Goal: Information Seeking & Learning: Check status

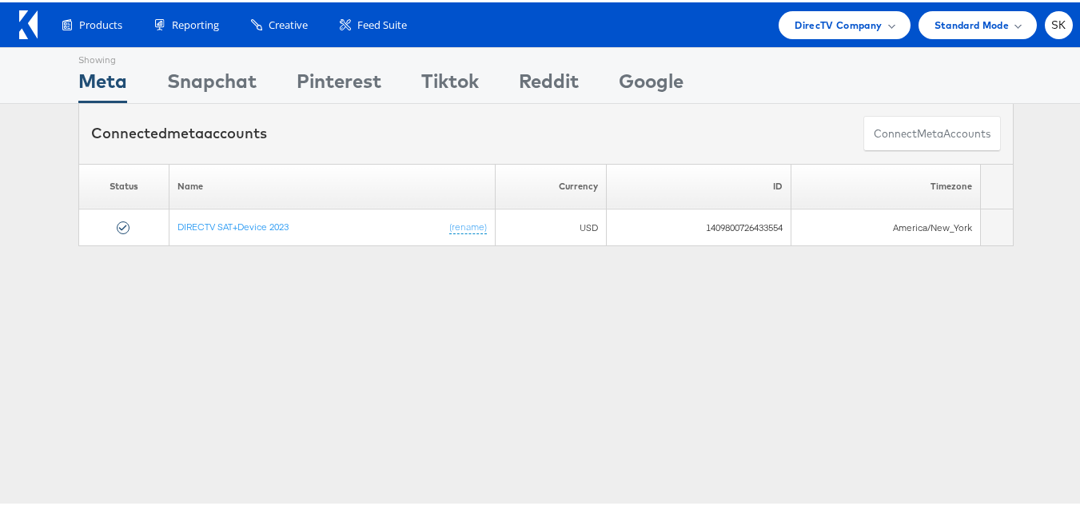
click at [1061, 22] on div "Products Product Catalogs Enhance Your Product Catalog, Map Them to Publishers,…" at bounding box center [546, 22] width 1092 height 45
click at [1055, 23] on div "SK" at bounding box center [1059, 23] width 28 height 28
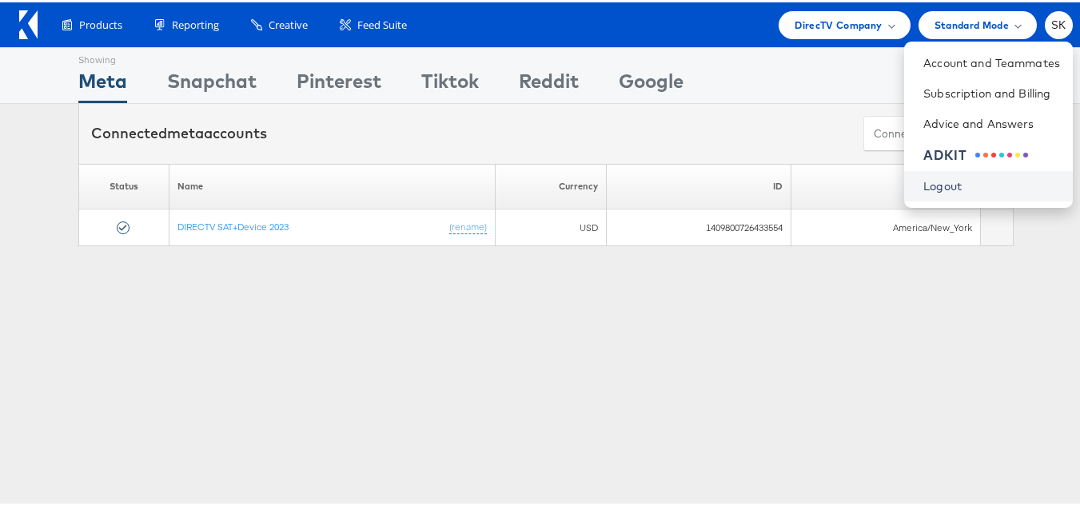
click at [930, 190] on link "Logout" at bounding box center [992, 184] width 137 height 16
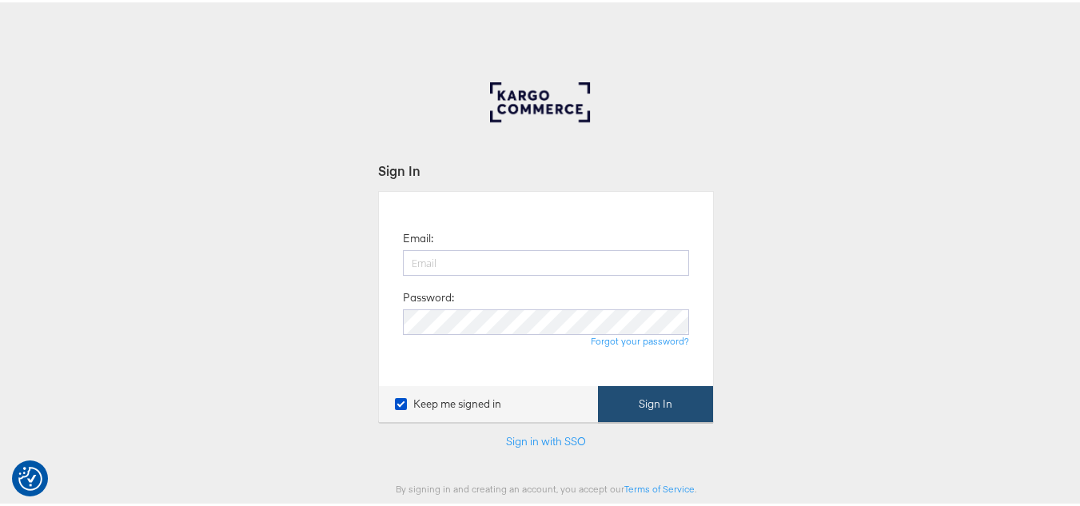
type input "[PERSON_NAME][EMAIL_ADDRESS][DOMAIN_NAME]"
click at [676, 405] on button "Sign In" at bounding box center [655, 402] width 115 height 36
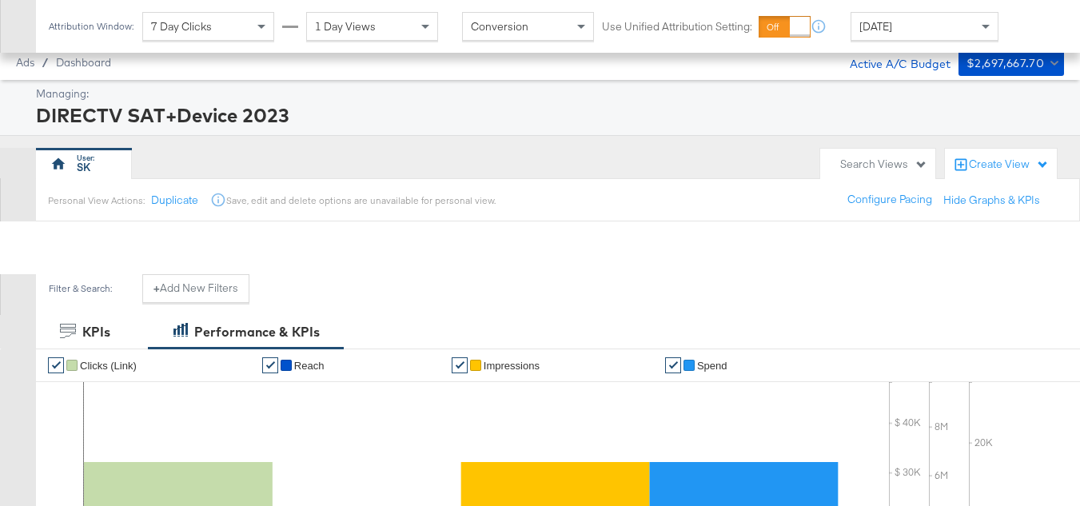
scroll to position [623, 0]
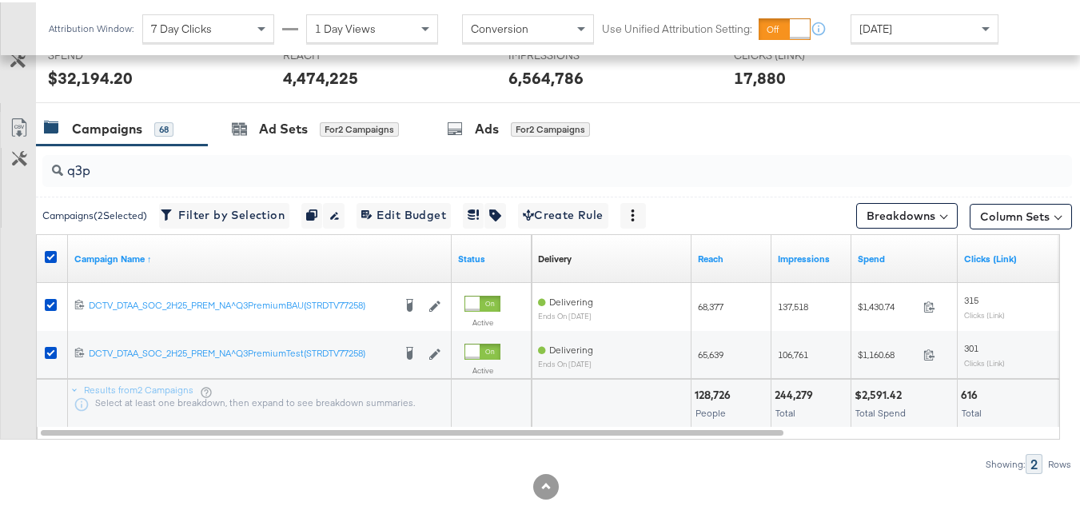
click at [869, 380] on div "$2,591.42 Total Spend" at bounding box center [905, 401] width 106 height 48
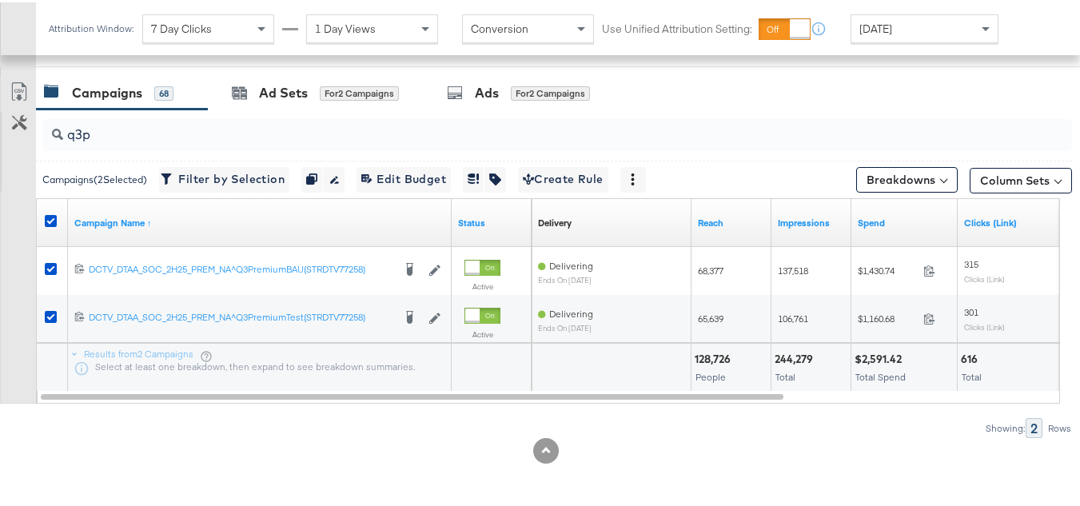
scroll to position [0, 0]
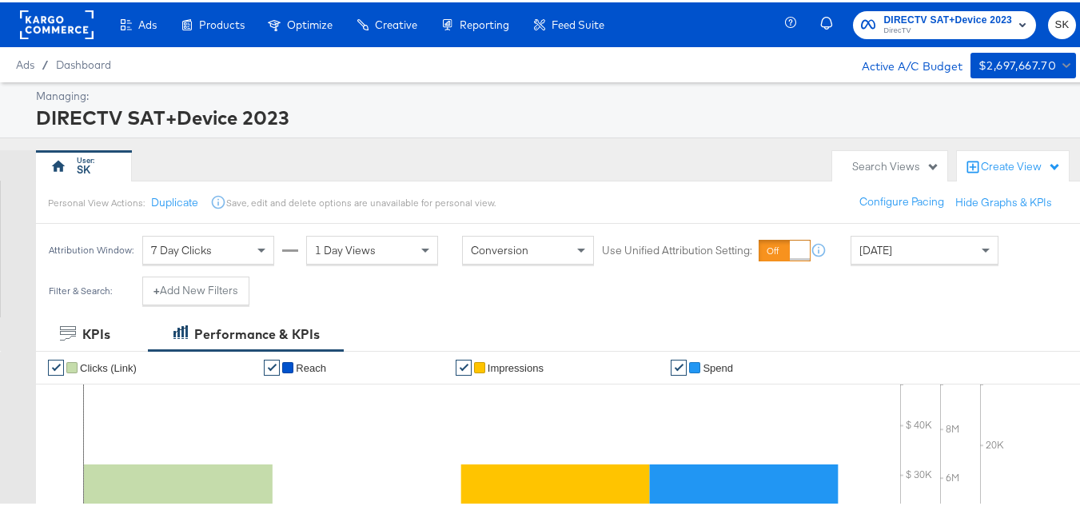
click at [53, 32] on rect at bounding box center [57, 22] width 74 height 29
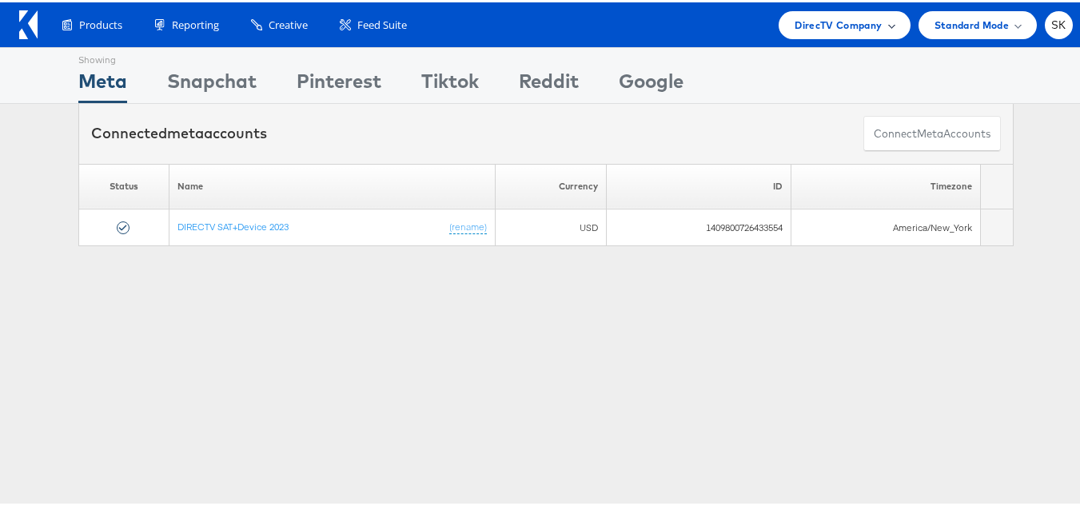
click at [836, 20] on span "DirecTV Company" at bounding box center [838, 22] width 87 height 17
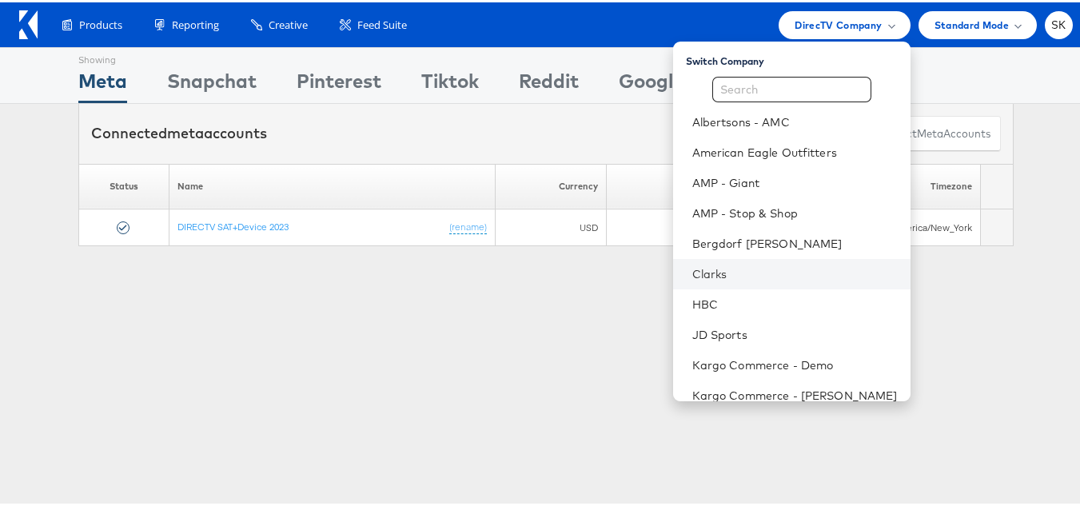
scroll to position [259, 0]
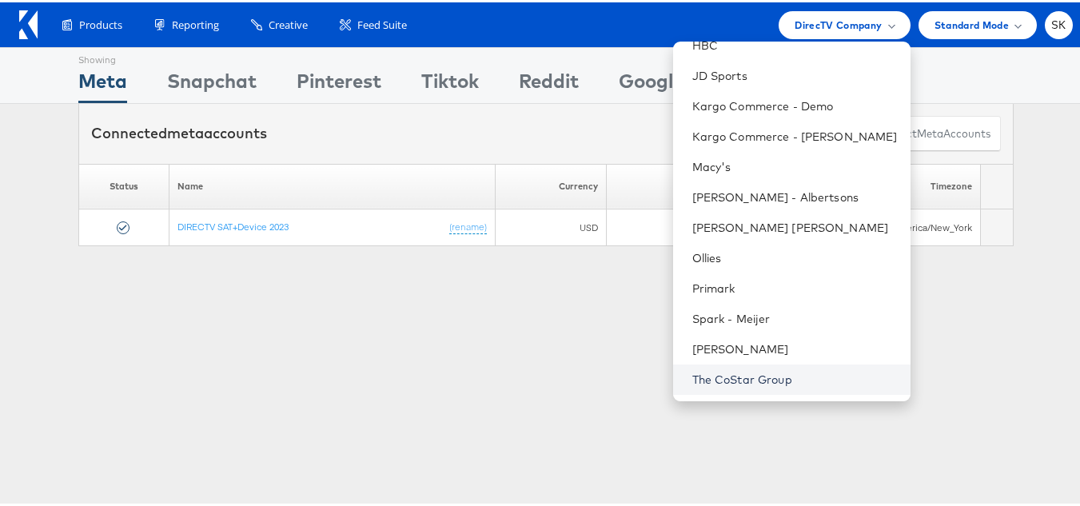
click at [742, 379] on link "The CoStar Group" at bounding box center [796, 377] width 206 height 16
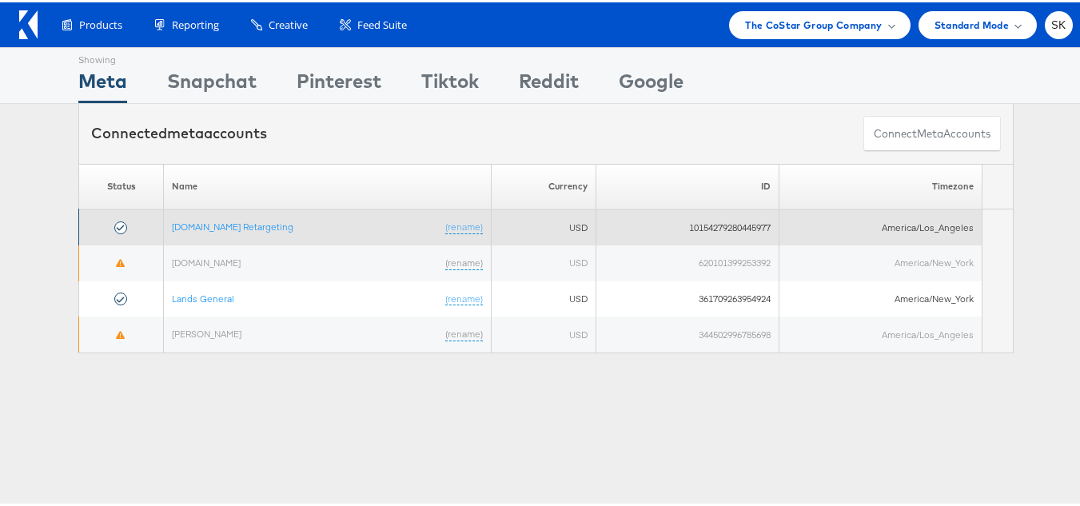
click at [239, 218] on td "Apartments.com Retargeting (rename)" at bounding box center [328, 225] width 328 height 36
click at [239, 226] on link "[DOMAIN_NAME] Retargeting" at bounding box center [233, 224] width 122 height 12
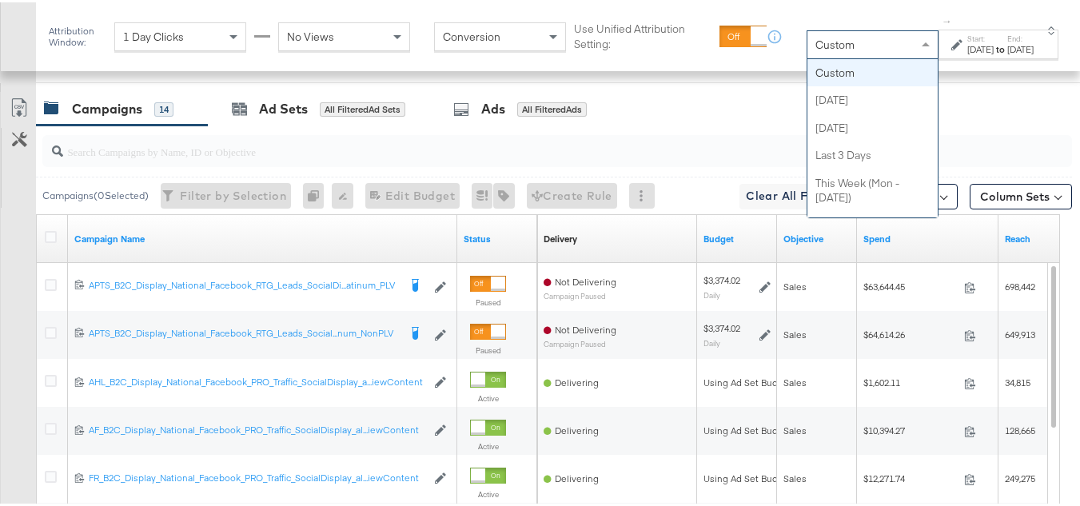
click at [825, 41] on div "Custom" at bounding box center [873, 42] width 130 height 27
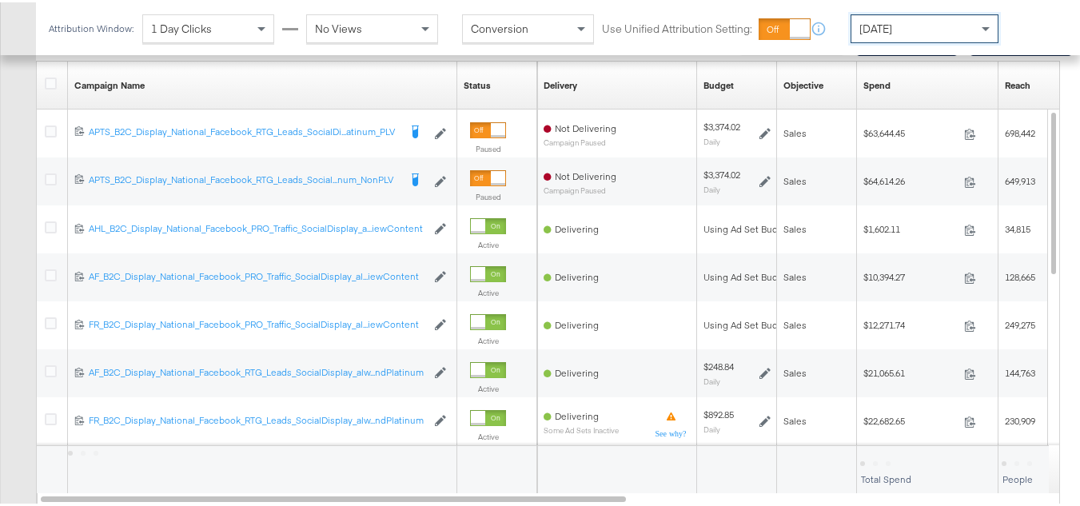
scroll to position [543, 0]
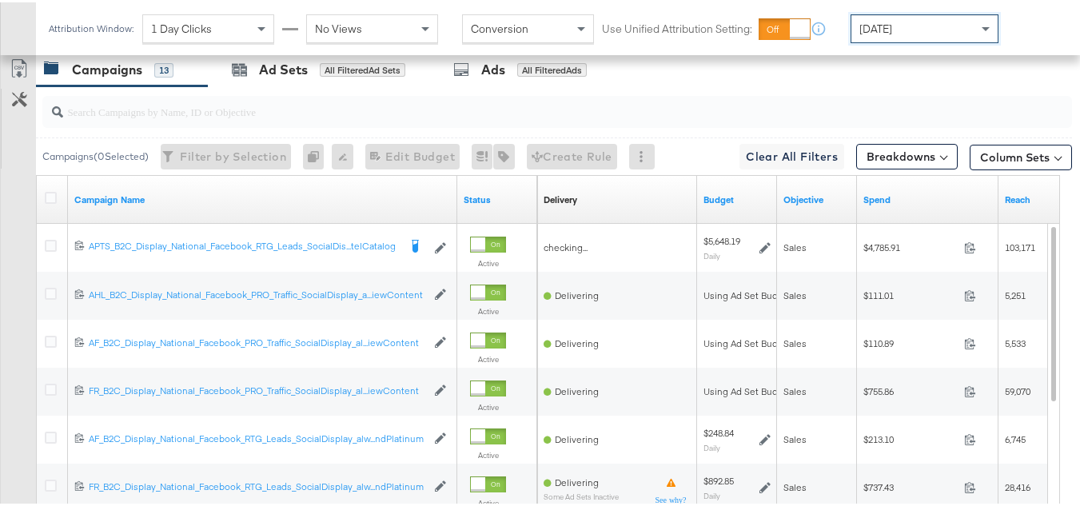
click at [126, 118] on input "search" at bounding box center [522, 102] width 918 height 31
paste input "APTS_B2C_Display_National_Facebook_RTG_Leads_SocialDisplay_Retargeting_Diamond_…"
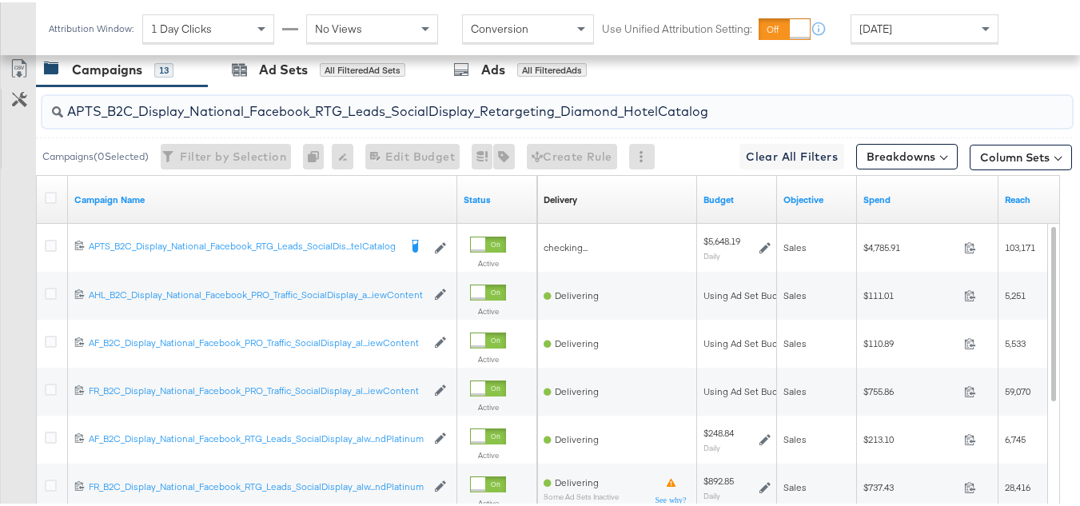
scroll to position [671, 0]
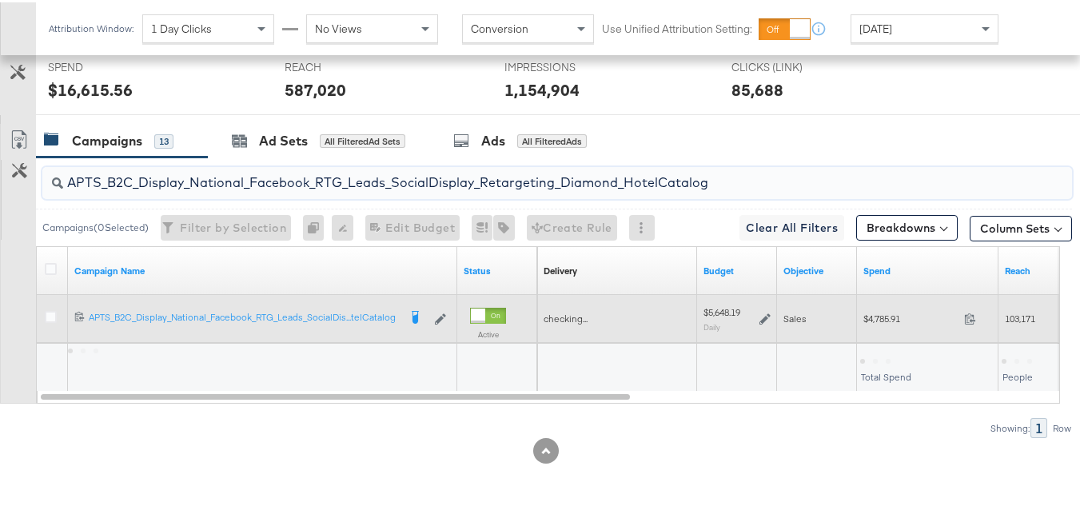
click at [875, 321] on span "$4,785.91" at bounding box center [911, 316] width 94 height 12
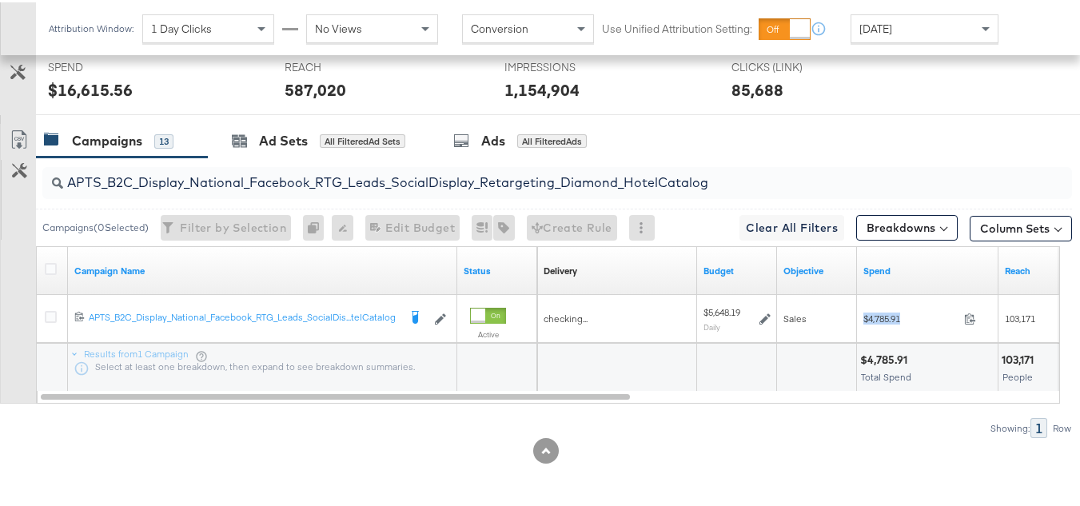
copy div "$4,785.91"
click at [288, 173] on input "APTS_B2C_Display_National_Facebook_RTG_Leads_SocialDisplay_Retargeting_Diamond_…" at bounding box center [522, 173] width 918 height 31
paste input "alwayson_Retargeting_DARE24_DiamondPlatinum"
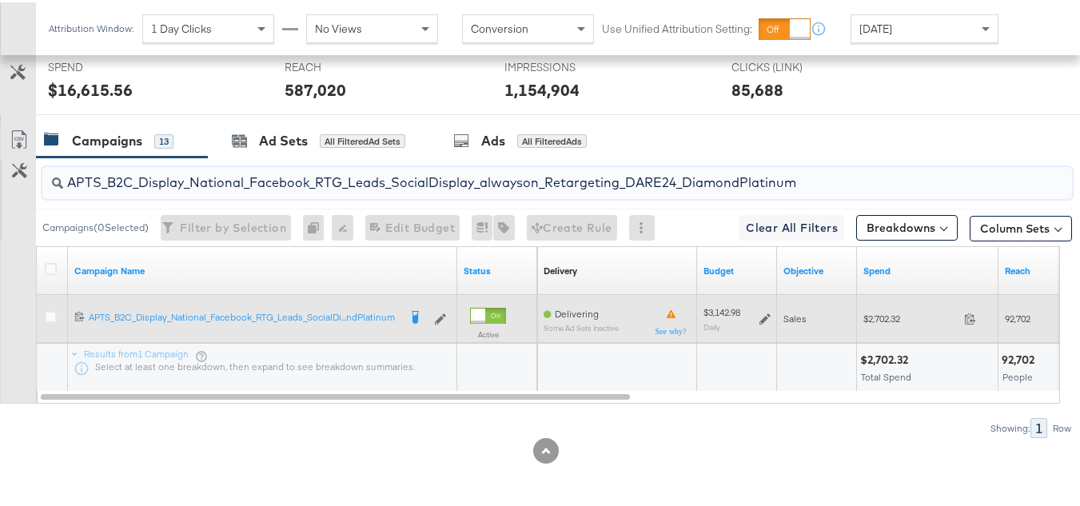
click at [868, 313] on span "$2,702.32" at bounding box center [911, 316] width 94 height 12
copy div "$2,702.32"
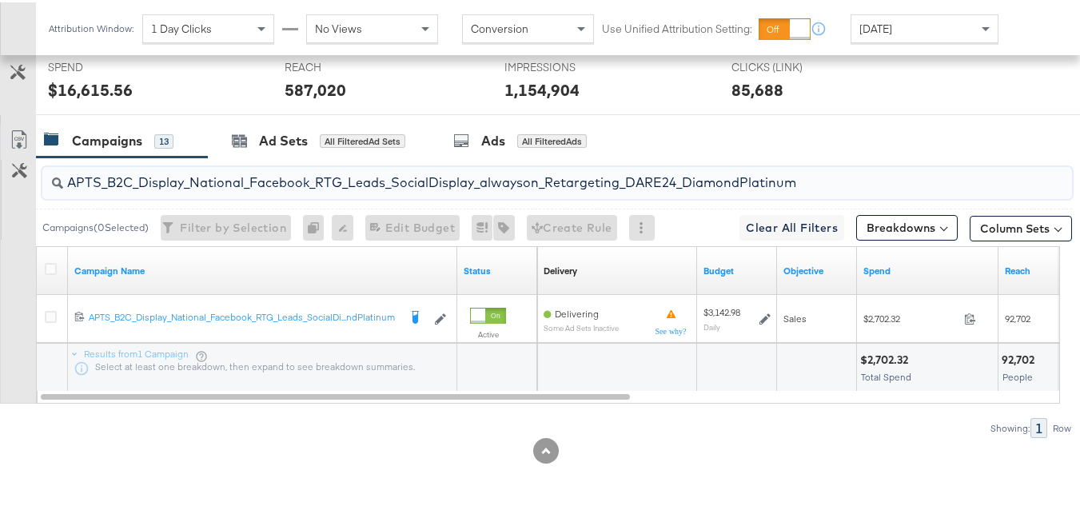
click at [342, 168] on input "APTS_B2C_Display_National_Facebook_RTG_Leads_SocialDisplay_alwayson_Retargeting…" at bounding box center [522, 173] width 918 height 31
paste input "FR_B2C_Display_National_Facebook_RTG_Leads_SocialDisplay_alwayson_Retargeting_FR"
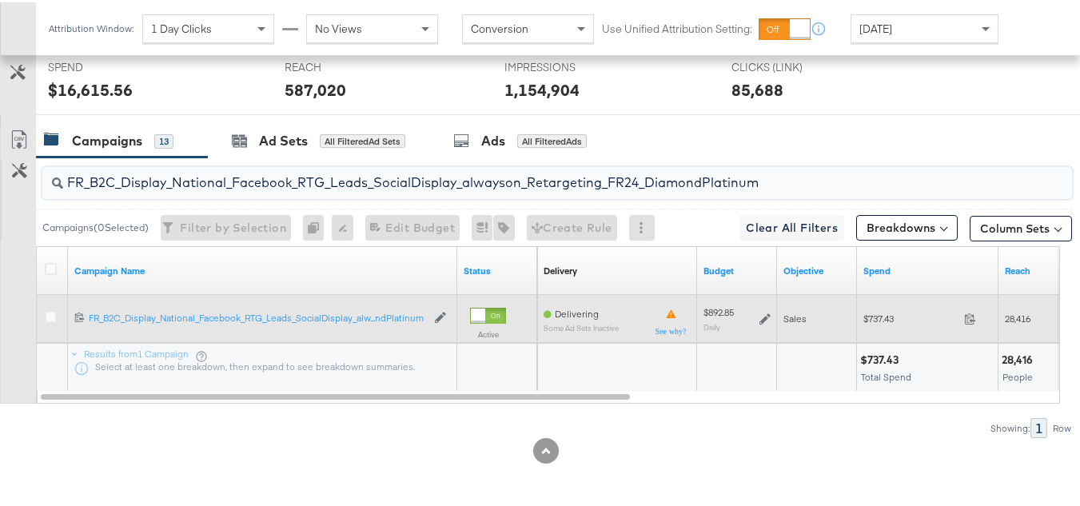
click at [882, 313] on span "$737.43" at bounding box center [911, 316] width 94 height 12
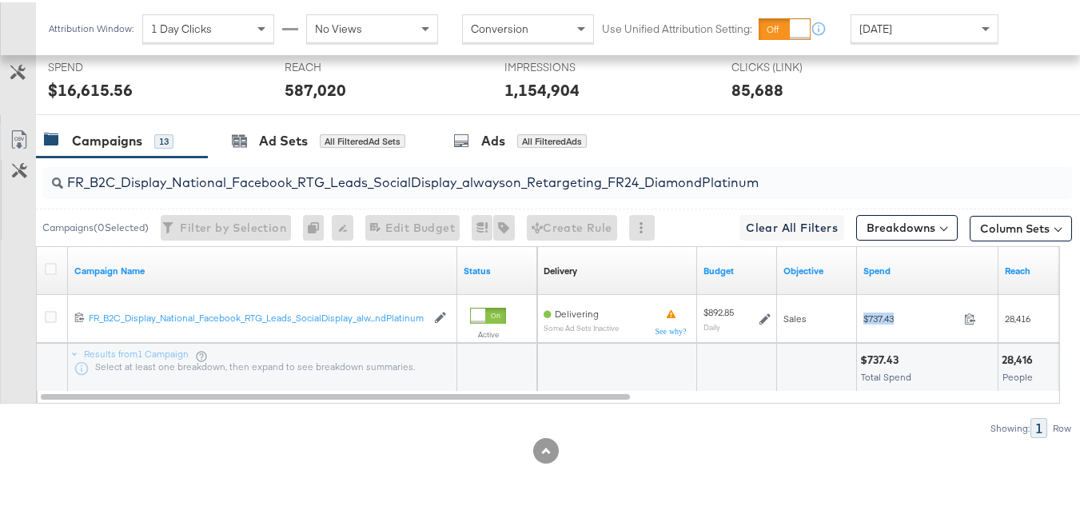
copy div "$737.43"
click at [311, 168] on input "FR_B2C_Display_National_Facebook_RTG_Leads_SocialDisplay_alwayson_Retargeting_F…" at bounding box center [522, 173] width 918 height 31
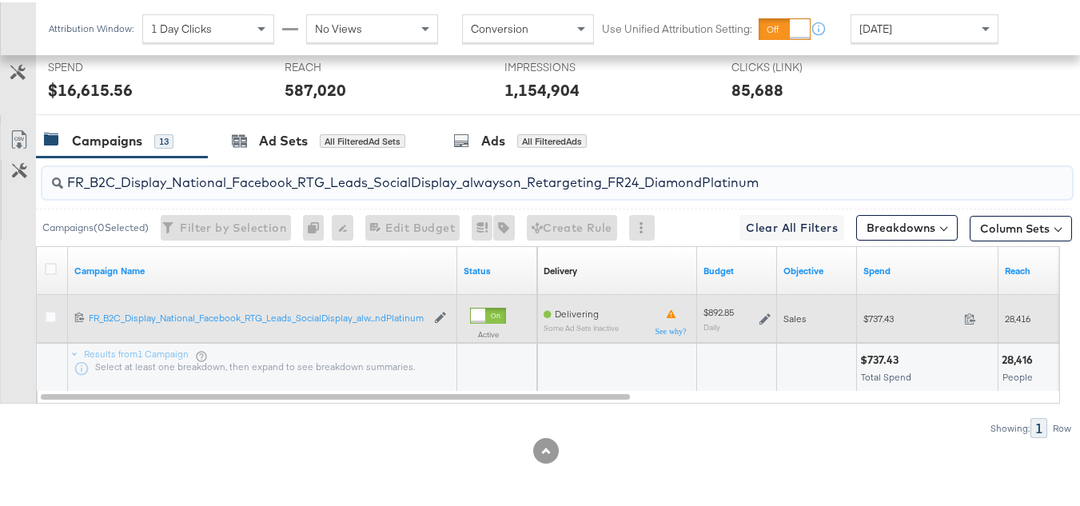
paste input "AF_B2C_Display_National_Facebook_RTG_Leads_SocialDisplay_alwayson_Retargeting_AF"
click at [884, 307] on div "$213.10 213.1" at bounding box center [928, 316] width 142 height 25
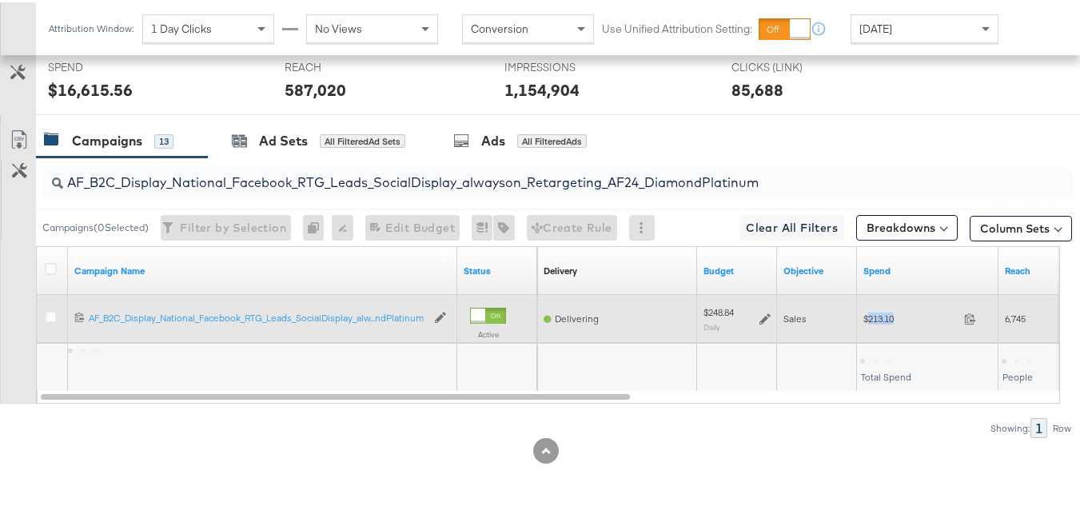
click at [884, 307] on div "$213.10 213.1" at bounding box center [928, 316] width 142 height 25
copy div "$213.10"
click at [882, 305] on div "$213.10 213.1" at bounding box center [928, 316] width 142 height 25
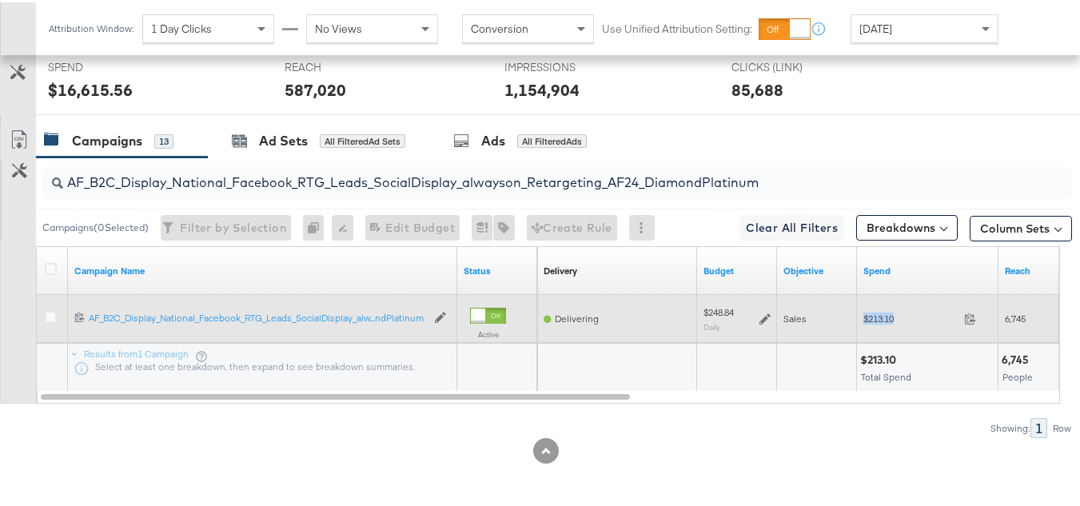
click at [882, 305] on div "$213.10 213.1" at bounding box center [928, 316] width 142 height 25
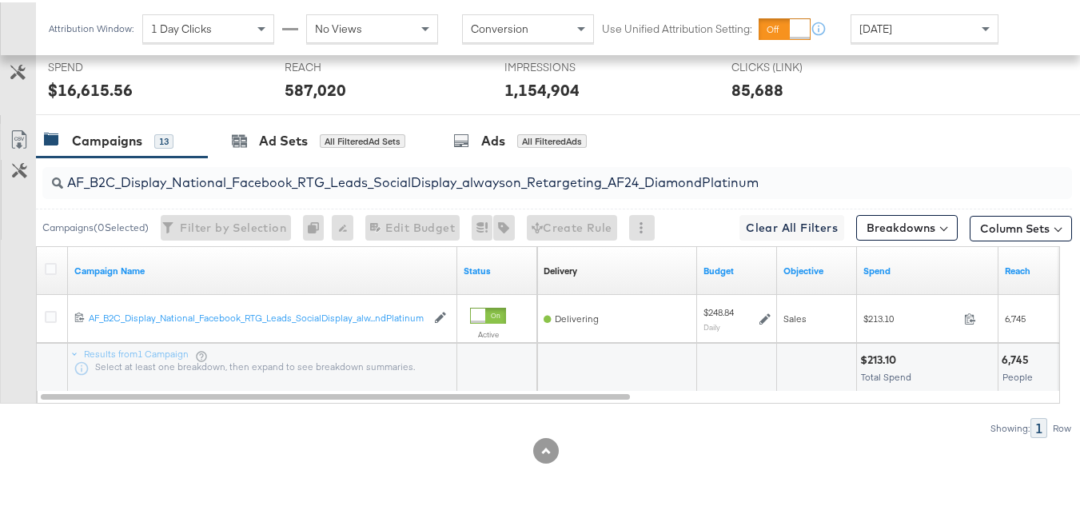
click at [311, 173] on input "AF_B2C_Display_National_Facebook_RTG_Leads_SocialDisplay_alwayson_Retargeting_A…" at bounding box center [522, 173] width 918 height 31
paste input "HL_B2C_Display_National_Facebook_RTG_Leads_SocialDisplay_alwayson_Retargeting_A…"
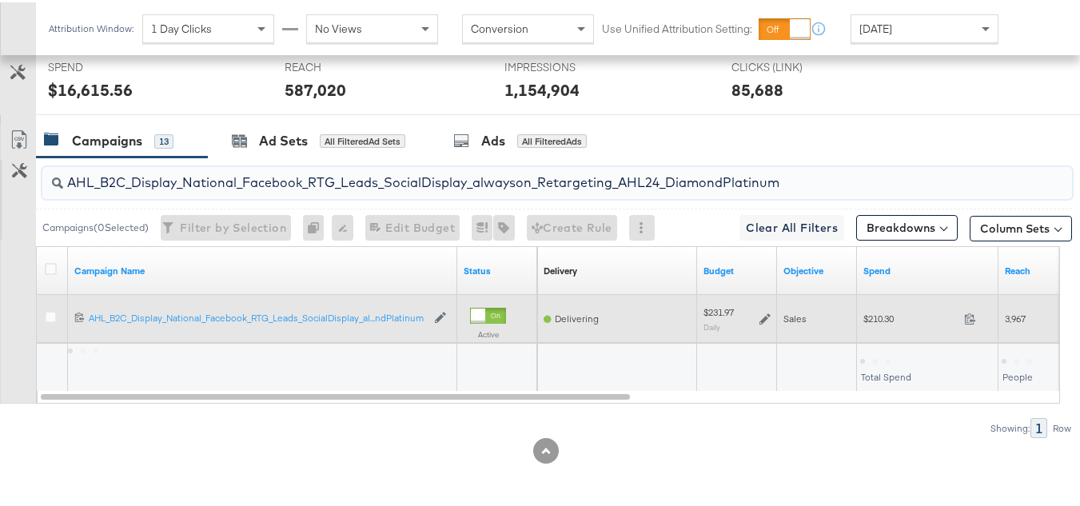
click at [868, 305] on div "$210.30 210.3" at bounding box center [928, 316] width 142 height 25
copy div "$210.30"
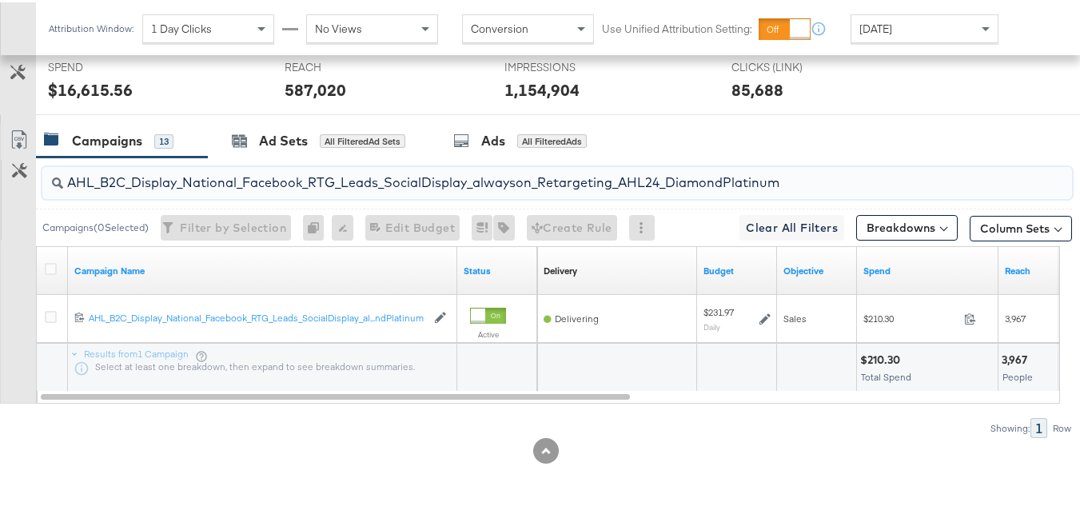
click at [434, 189] on input "AHL_B2C_Display_National_Facebook_RTG_Leads_SocialDisplay_alwayson_Retargeting_…" at bounding box center [522, 173] width 918 height 31
paste input "PTS_B2C_Display_National_Facebook_PRO_Traffic_SocialDisplay_alwayson_ASC_DARE24…"
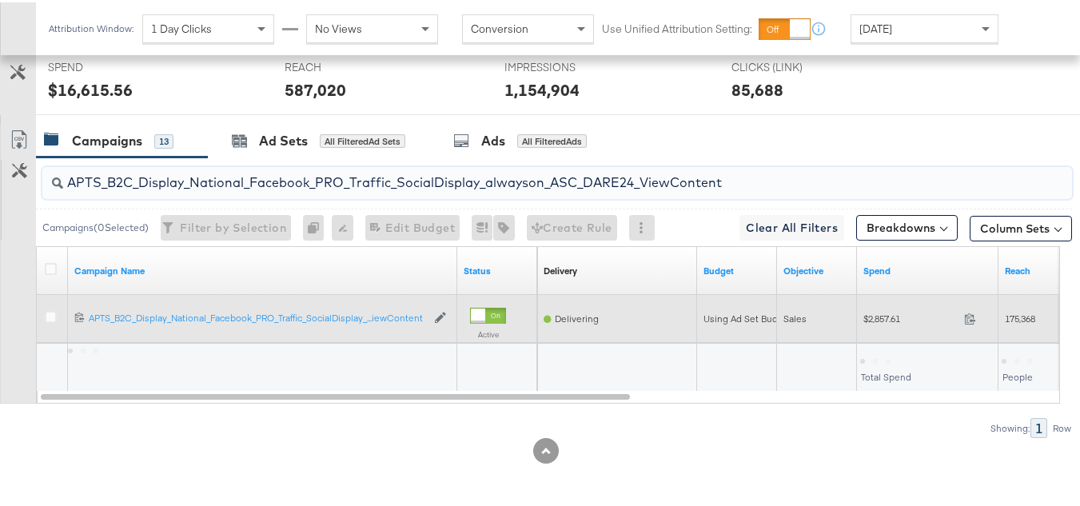
click at [882, 318] on span "$2,857.61" at bounding box center [911, 316] width 94 height 12
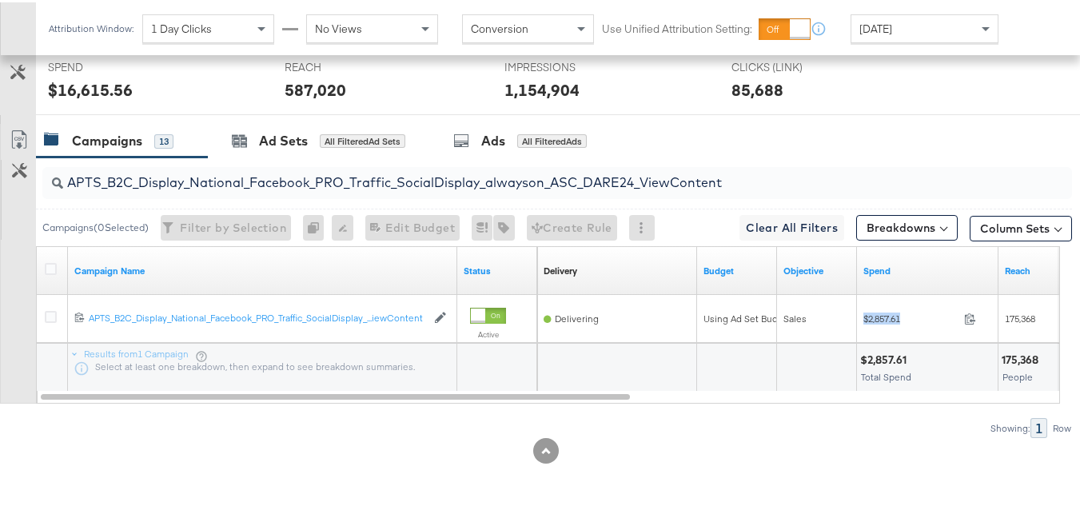
copy div "$2,857.61"
click at [411, 172] on input "APTS_B2C_Display_National_Facebook_PRO_Traffic_SocialDisplay_alwayson_ASC_DARE2…" at bounding box center [522, 173] width 918 height 31
paste input "Leads_SocialDisplay_alwayson_ASC_DARE24_Purchase"
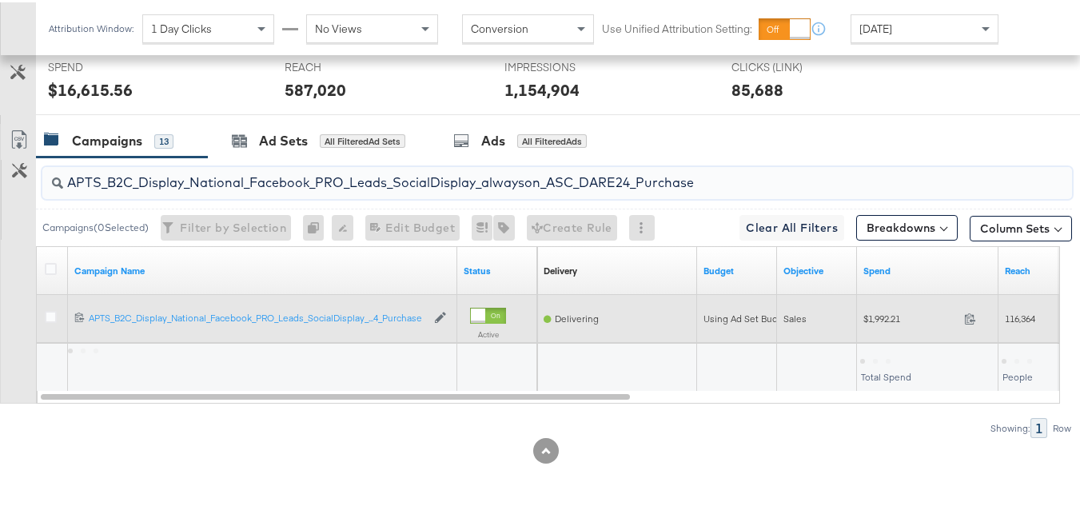
click at [881, 323] on div "$1,992.21 1992.21" at bounding box center [928, 316] width 142 height 25
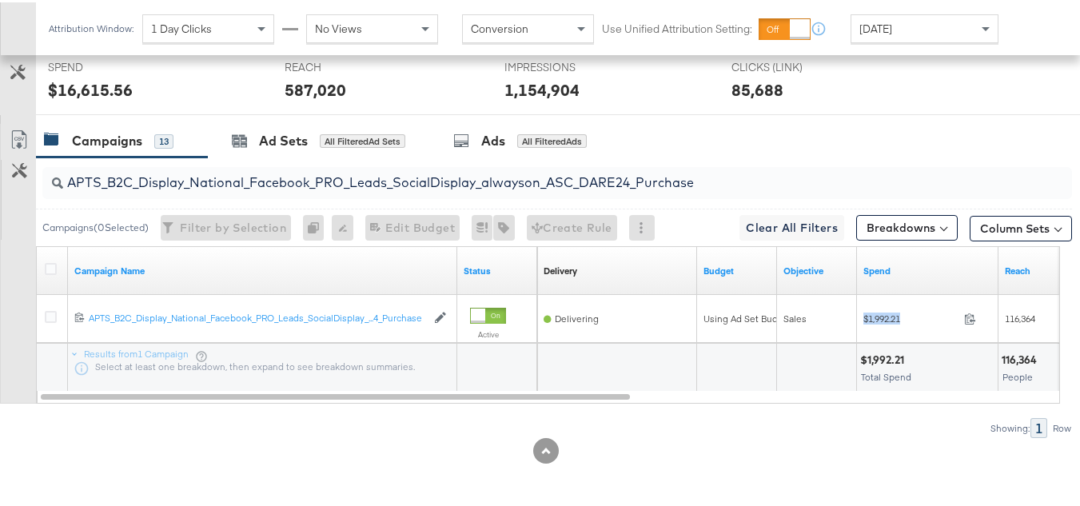
copy div "$1,992.21"
click at [455, 180] on input "APTS_B2C_Display_National_Facebook_PRO_Leads_SocialDisplay_alwayson_ASC_DARE24_…" at bounding box center [522, 173] width 918 height 31
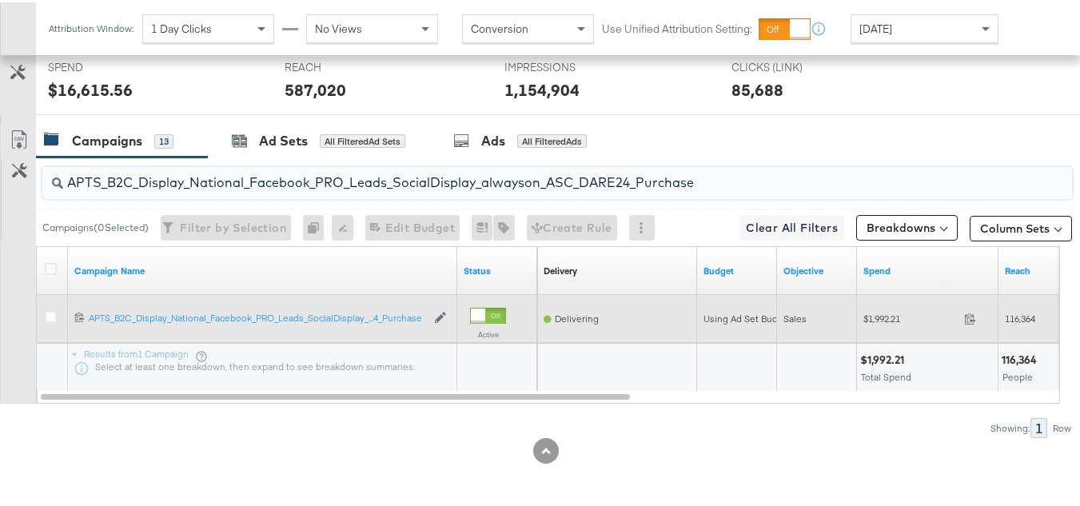
paste input "F_B2C_Display_National_Facebook_PRO_Traffic_SocialDisplay_alwayson_ASC_AF24_Vie…"
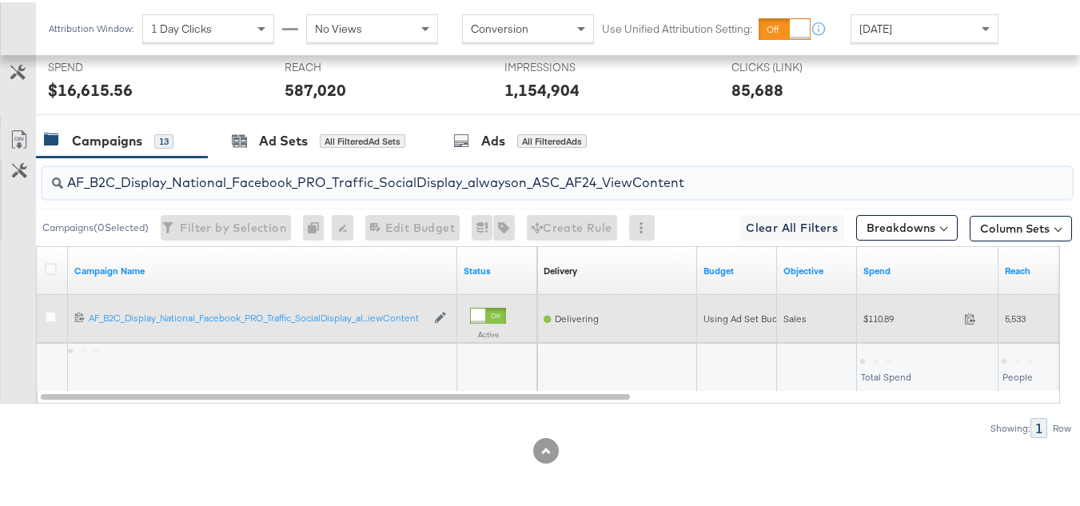
click at [874, 325] on div "$110.89 110.89" at bounding box center [928, 316] width 142 height 25
copy div "$110.89"
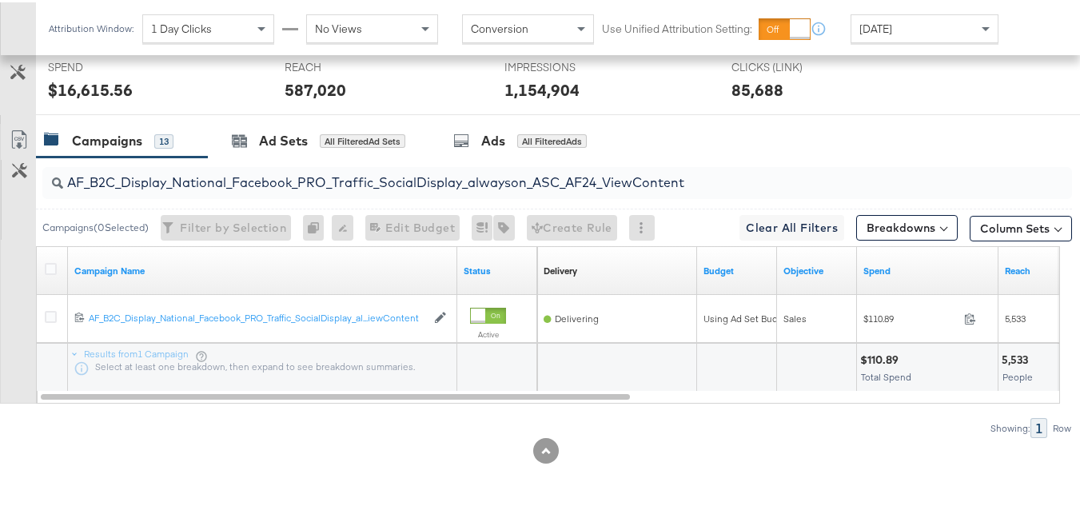
click at [401, 182] on input "AF_B2C_Display_National_Facebook_PRO_Traffic_SocialDisplay_alwayson_ASC_AF24_Vi…" at bounding box center [522, 173] width 918 height 31
paste input "FR_B2C_Display_National_Facebook_PRO_Traffic_SocialDisplay_alwayson_ASC_FR"
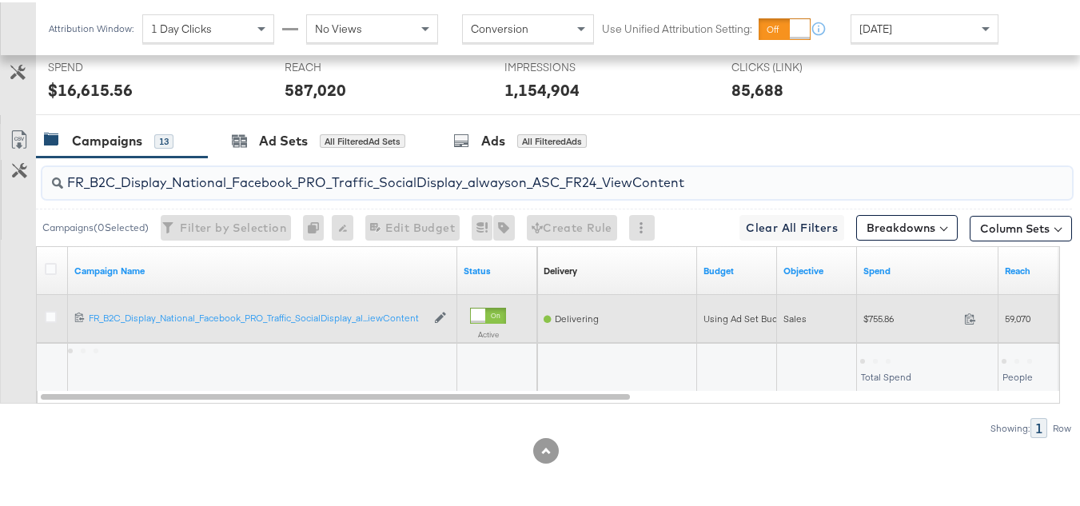
click at [864, 317] on span "$755.86" at bounding box center [911, 316] width 94 height 12
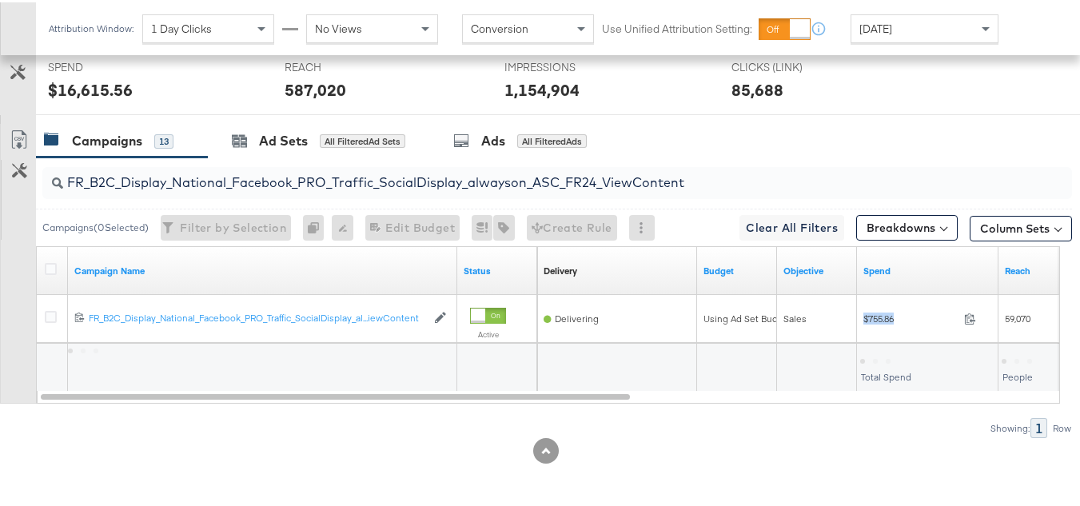
copy div "$755.86"
click at [262, 185] on input "FR_B2C_Display_National_Facebook_PRO_Traffic_SocialDisplay_alwayson_ASC_FR24_Vi…" at bounding box center [522, 173] width 918 height 31
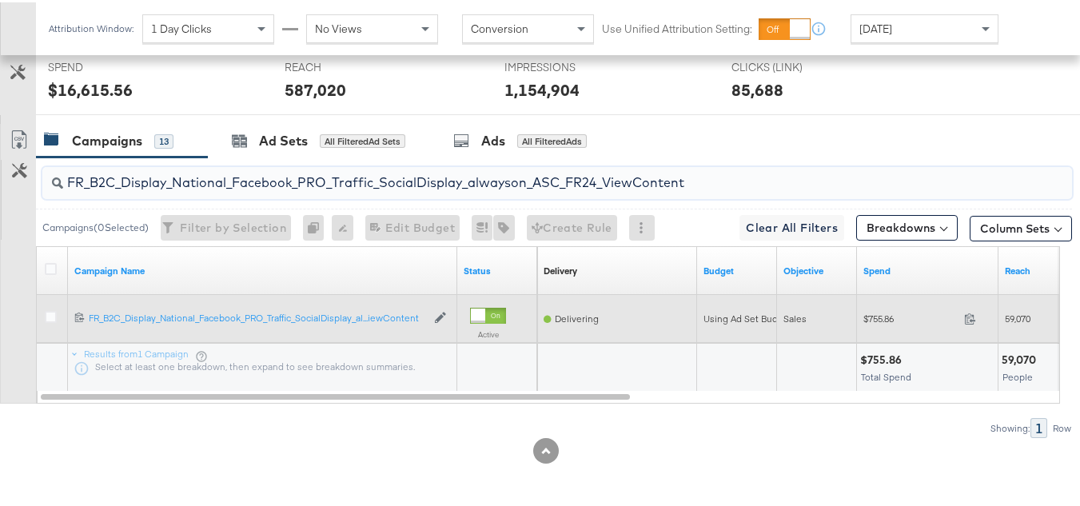
paste input "AHL_B2C_Display_National_Facebook_PRO_Traffic_SocialDisplay_alwayson_ASC_AHL"
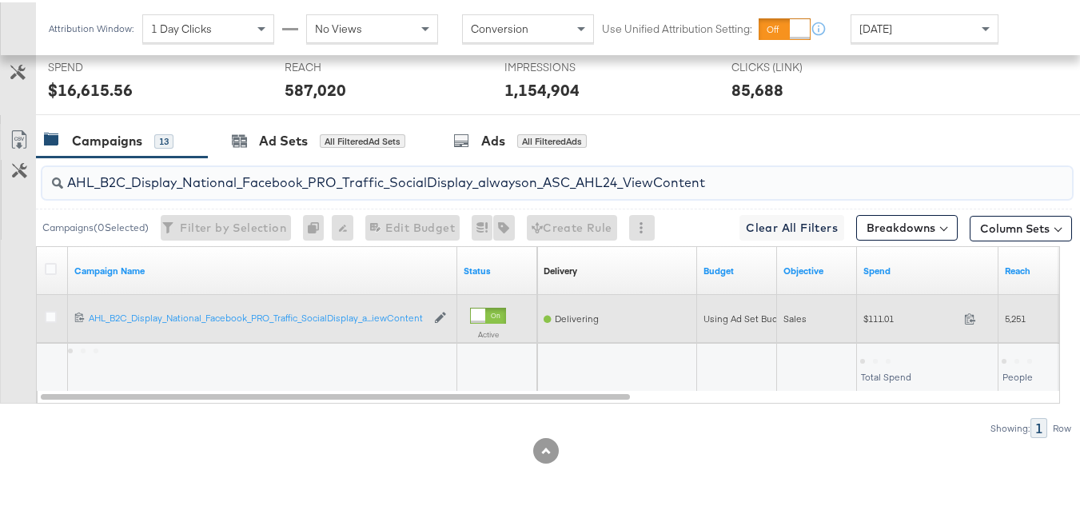
type input "AHL_B2C_Display_National_Facebook_PRO_Traffic_SocialDisplay_alwayson_ASC_AHL24_…"
click at [880, 307] on div "$111.01 111.01" at bounding box center [928, 316] width 142 height 25
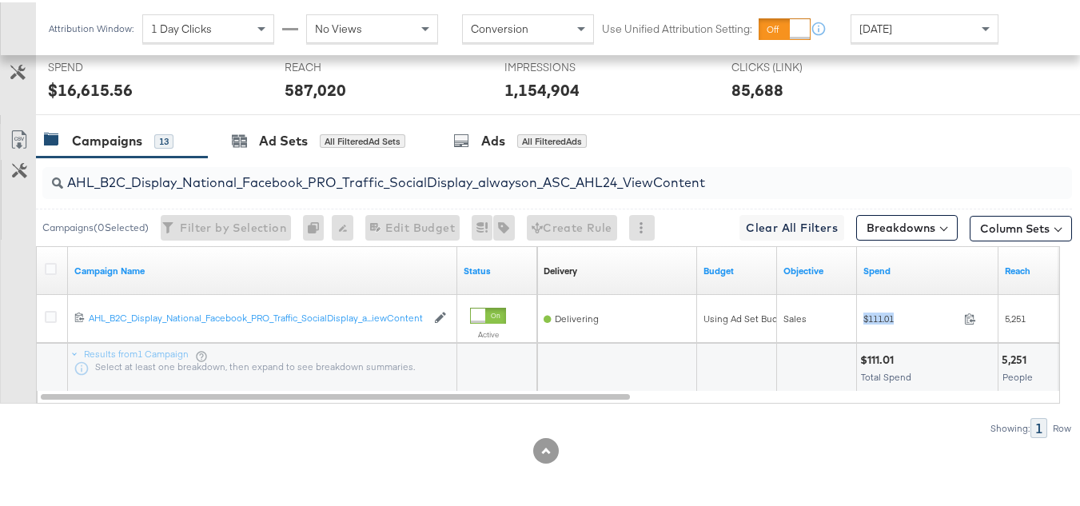
copy div "$111.01"
click at [896, 442] on div at bounding box center [546, 449] width 1092 height 26
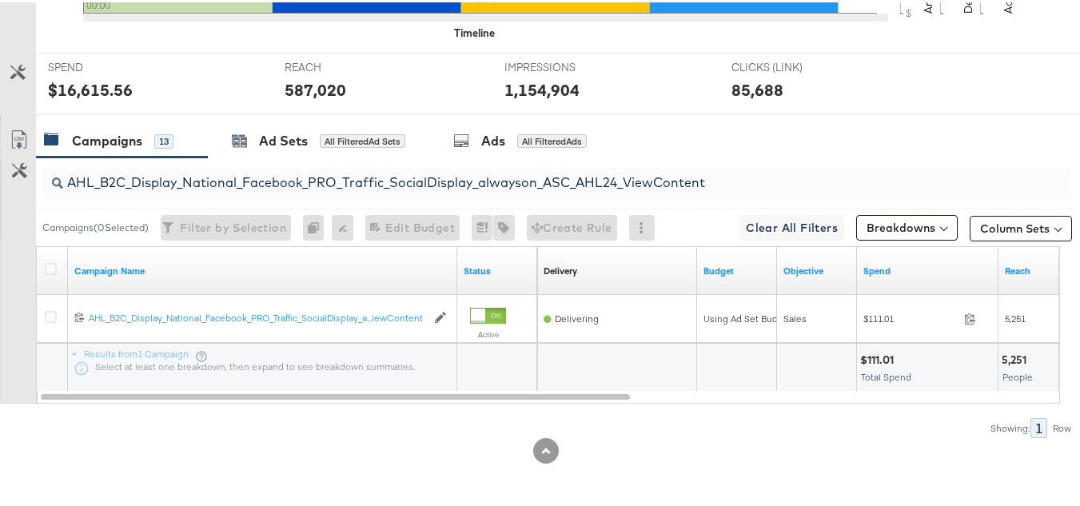
scroll to position [0, 0]
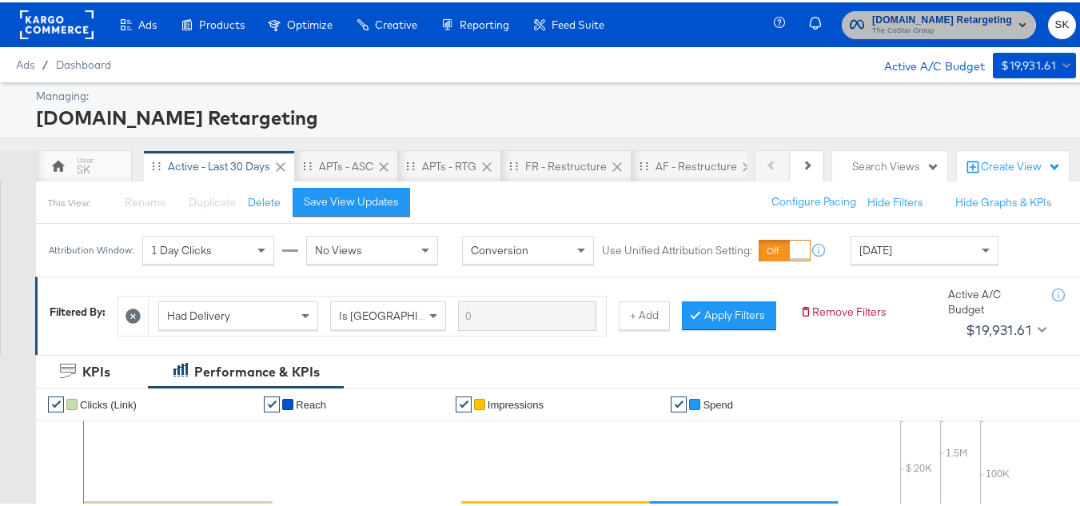
click at [884, 32] on span "The CoStar Group" at bounding box center [942, 28] width 140 height 13
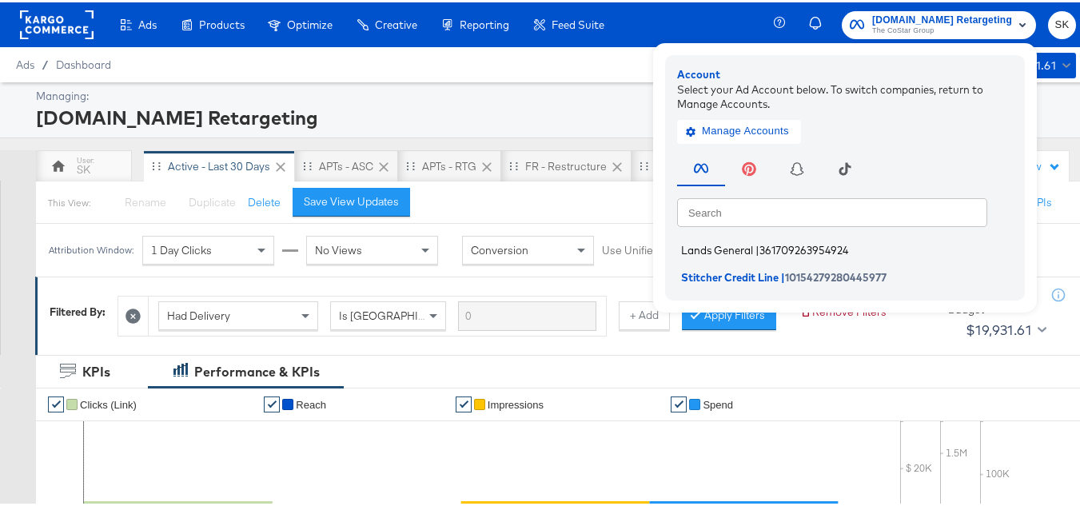
click at [731, 242] on span "Lands General" at bounding box center [717, 248] width 72 height 13
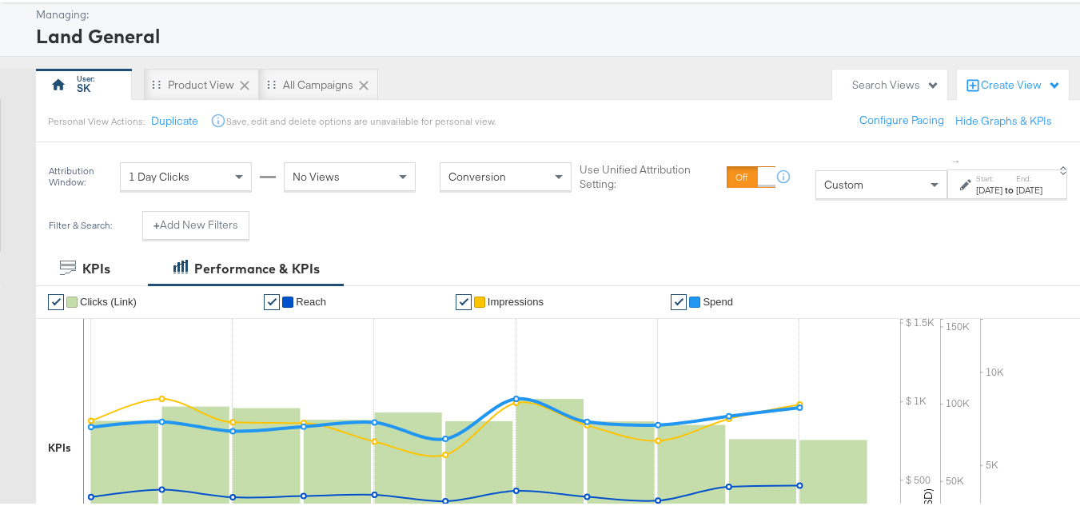
scroll to position [160, 0]
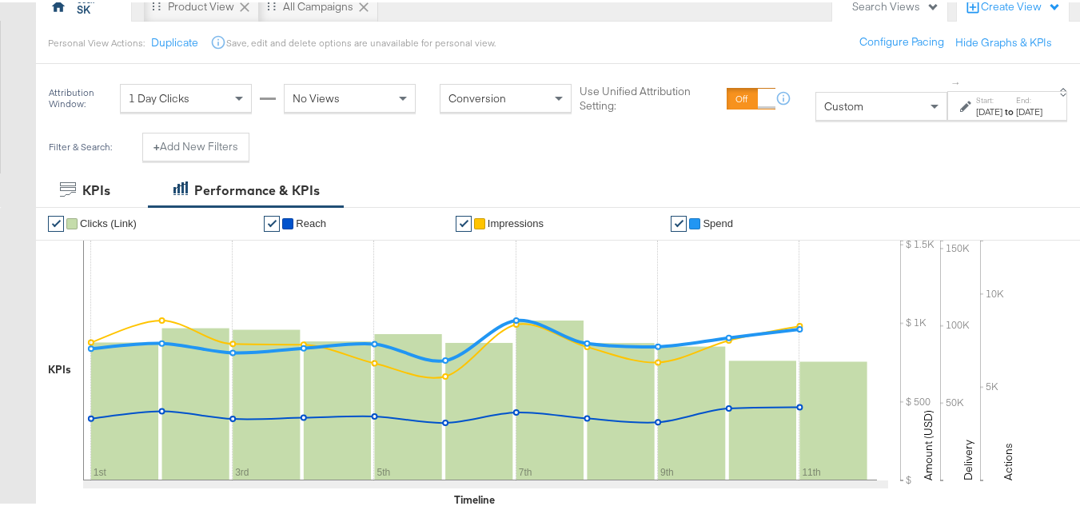
click at [858, 106] on div "Custom" at bounding box center [881, 103] width 130 height 27
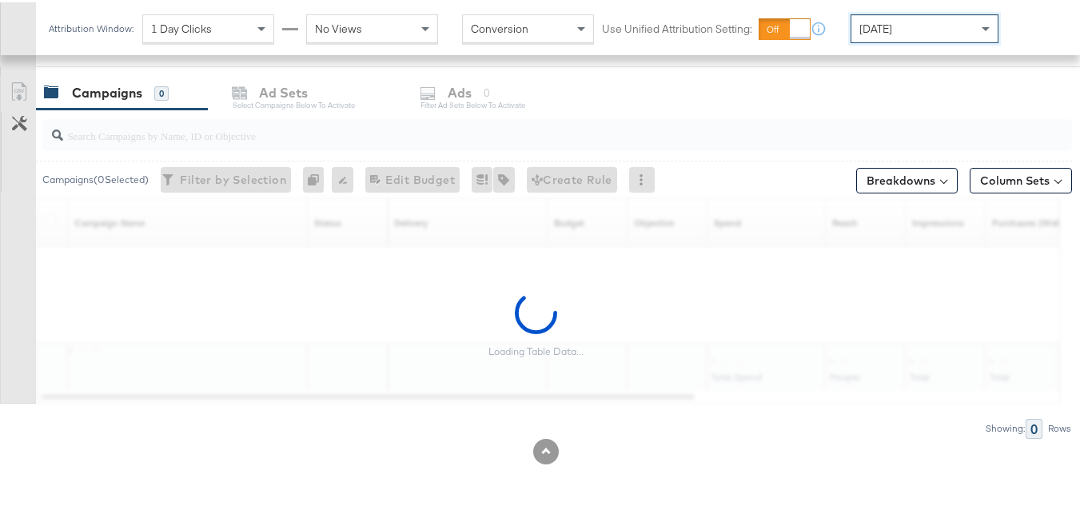
scroll to position [659, 0]
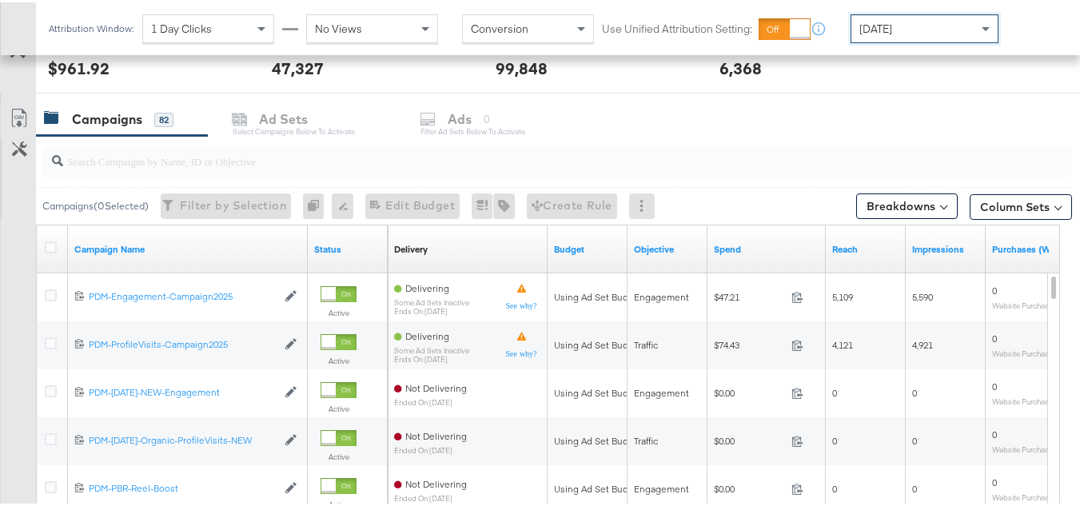
click at [150, 167] on input "search" at bounding box center [522, 152] width 918 height 31
paste input "B2C_LAND_KC_RT_Sig_24"
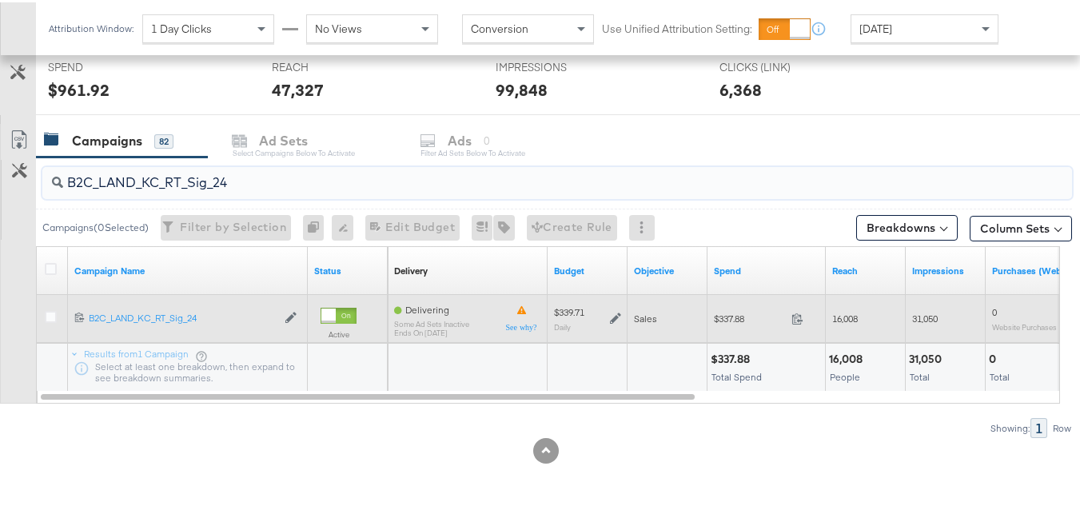
click at [714, 315] on span "$337.88" at bounding box center [749, 316] width 71 height 12
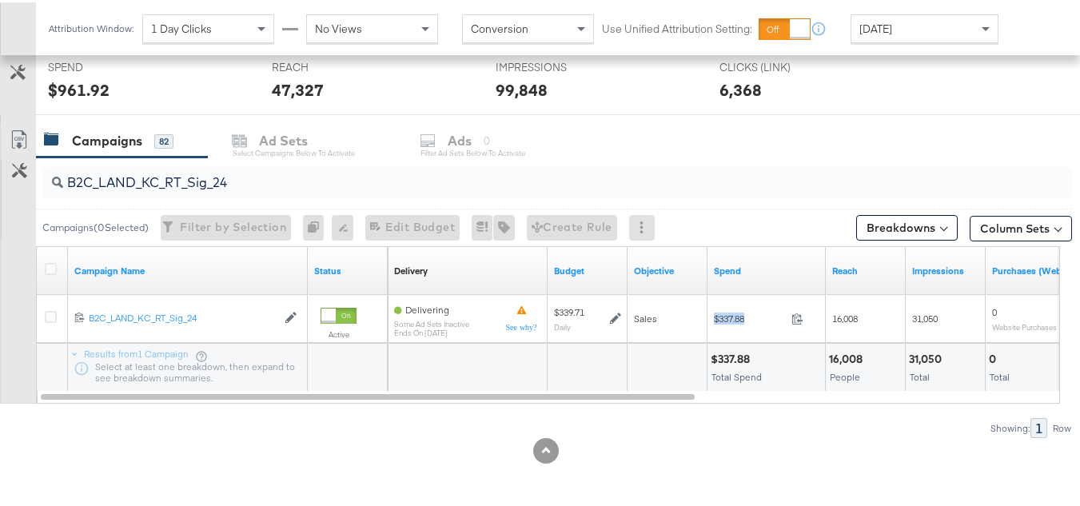
copy div "$337.88"
click at [347, 188] on input "B2C_LAND_KC_RT_Sig_24" at bounding box center [522, 173] width 918 height 31
paste input "B_Ecommerce_KC_Retargeting_LW&LOA_Traffic"
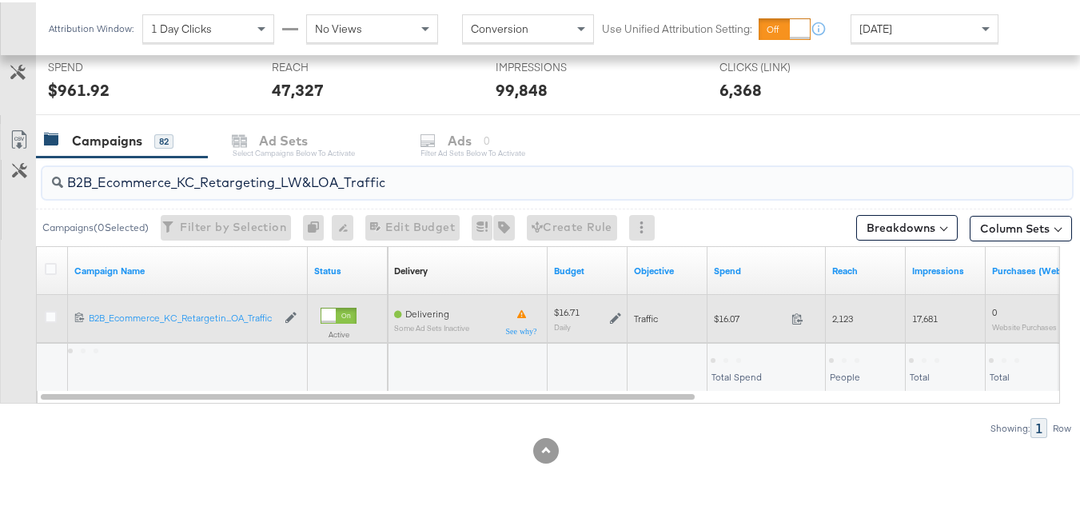
click at [725, 325] on div "$16.07 16.07" at bounding box center [767, 316] width 118 height 25
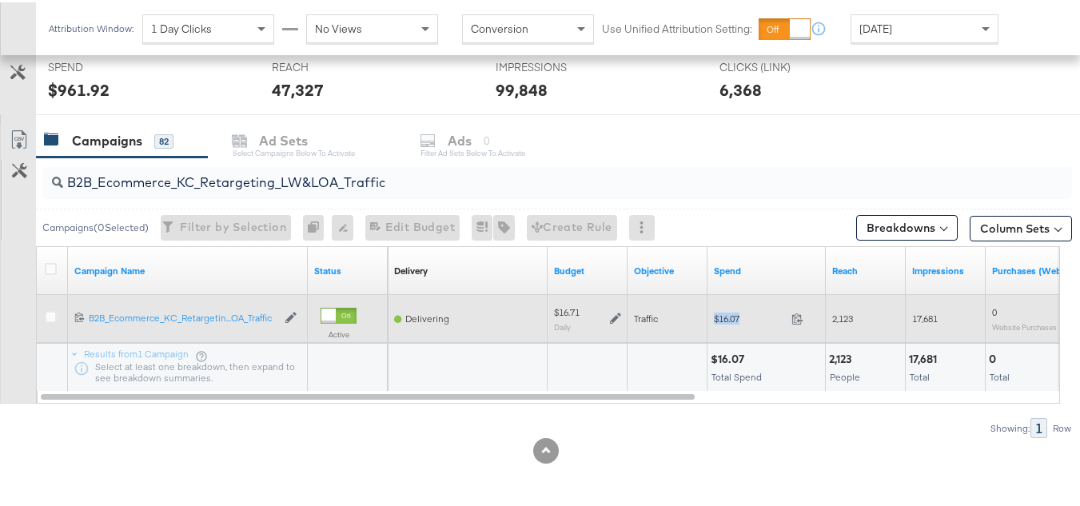
click at [725, 325] on div "$16.07 16.07" at bounding box center [767, 316] width 118 height 25
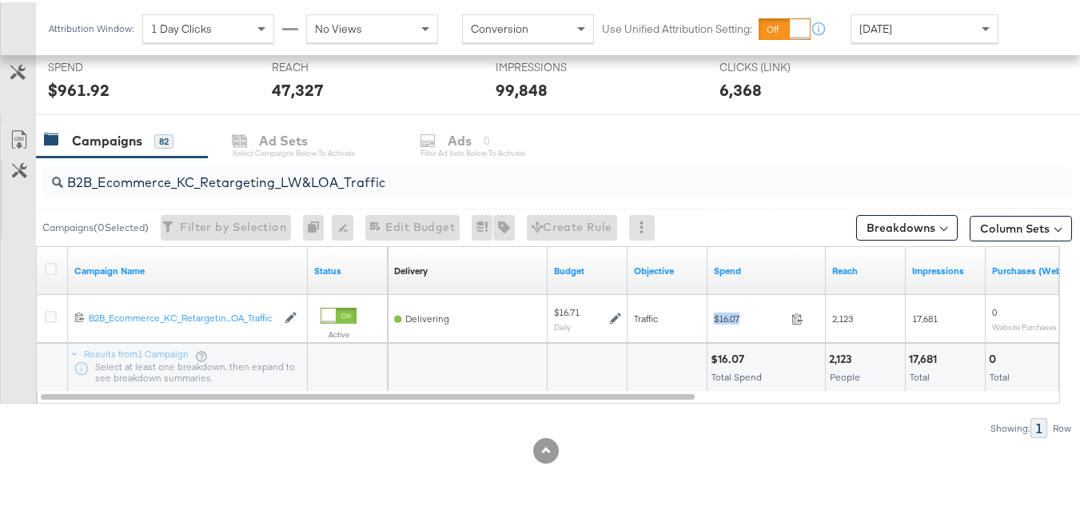
copy div "$16.07"
click at [381, 168] on input "B2B_Ecommerce_KC_Retargeting_LW&LOA_Traffic" at bounding box center [522, 173] width 918 height 31
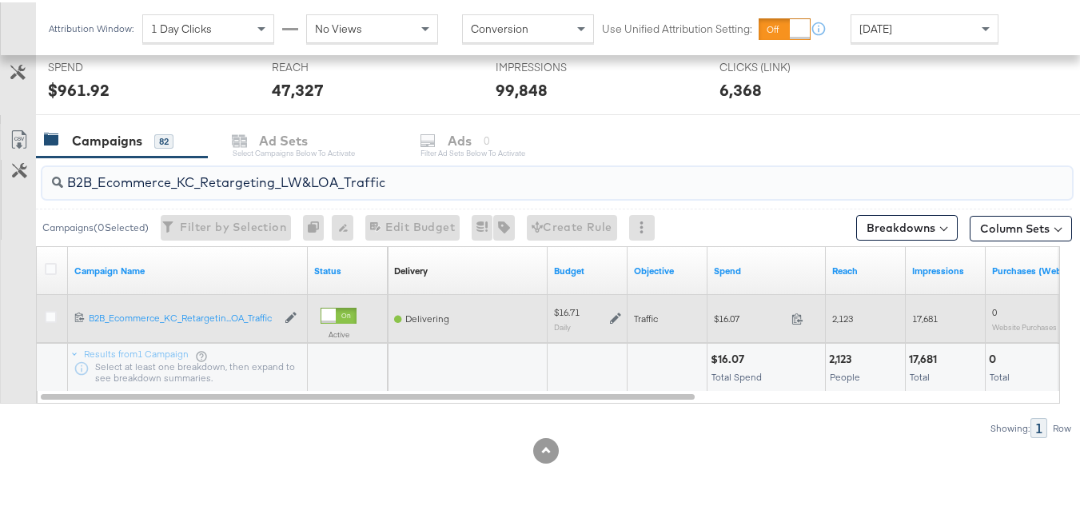
paste input "KC_Retargeting_Prospects & Clients_Conversions"
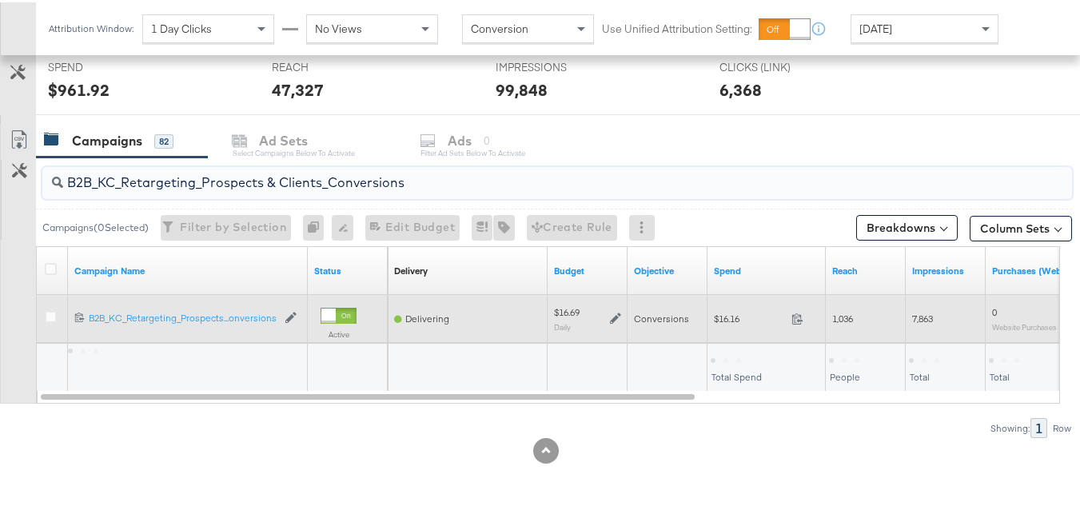
click at [717, 327] on div "$16.16 16.16" at bounding box center [767, 316] width 118 height 25
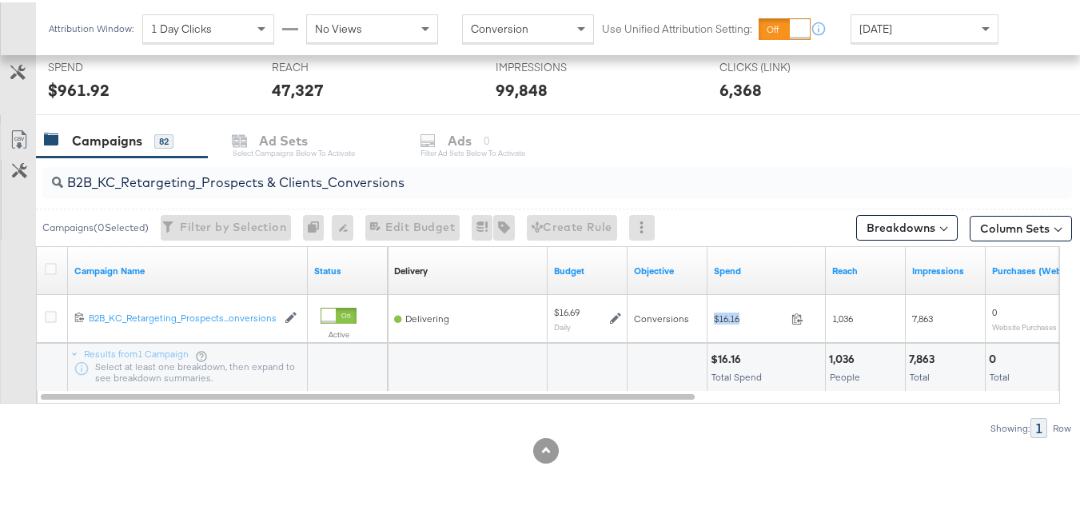
copy div "$16.16"
click at [374, 174] on input "B2B_KC_Retargeting_Prospects & Clients_Conversions" at bounding box center [522, 173] width 918 height 31
paste input "C_LAND_KC_Pros_Sig"
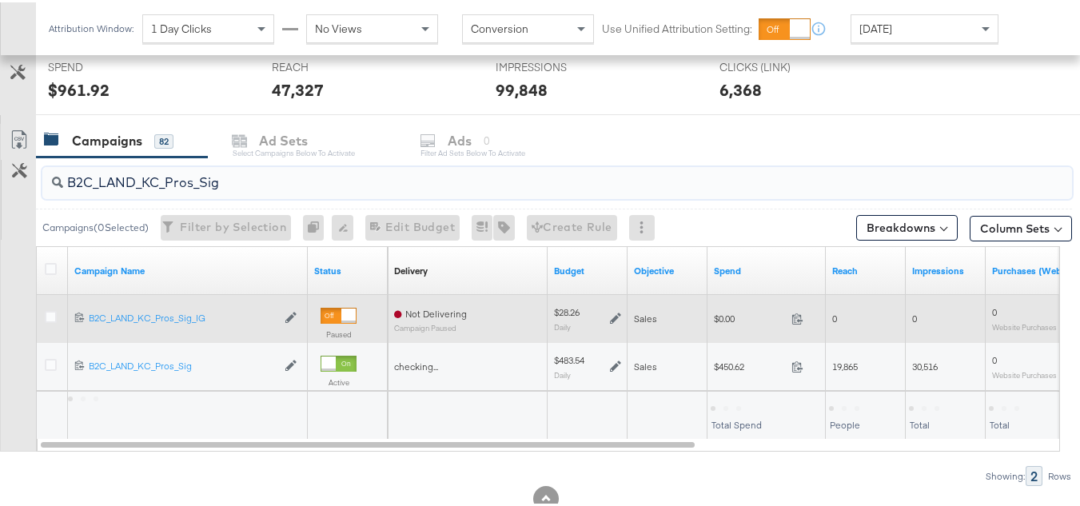
type input "B2C_LAND_KC_Pros_Sig"
click at [727, 322] on span "$0.00" at bounding box center [749, 316] width 71 height 12
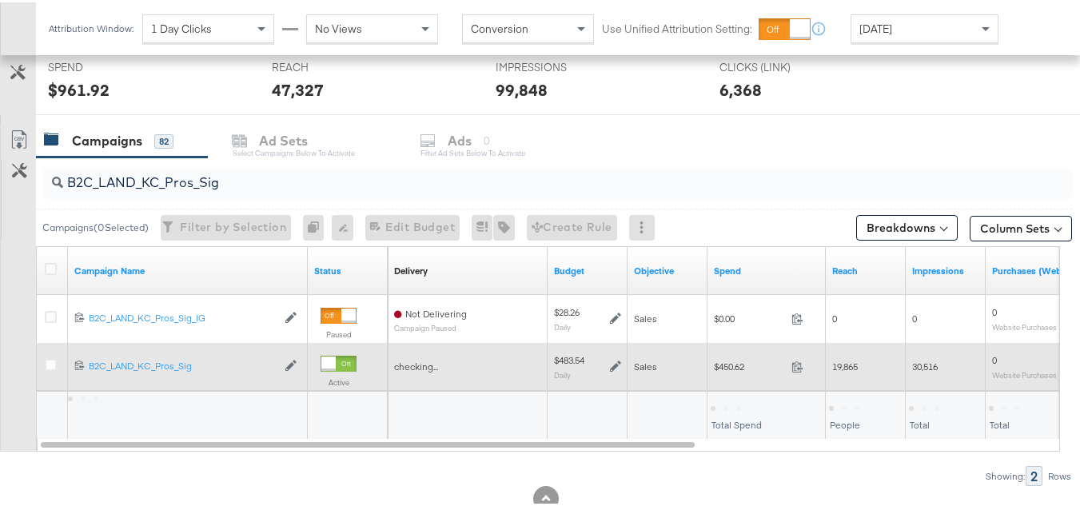
click at [723, 366] on span "$450.62" at bounding box center [749, 364] width 71 height 12
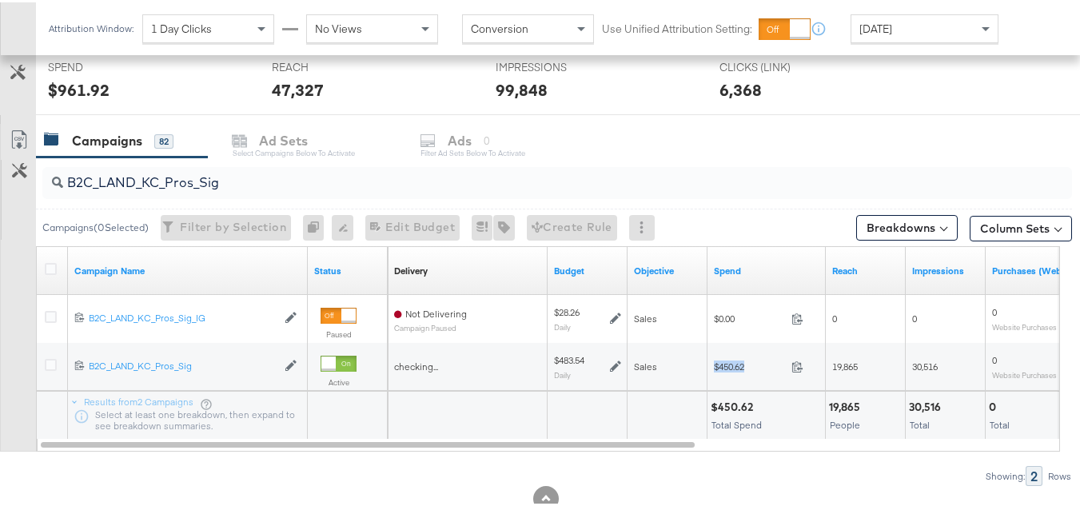
copy div "$450.62"
click at [627, 418] on div at bounding box center [588, 413] width 80 height 48
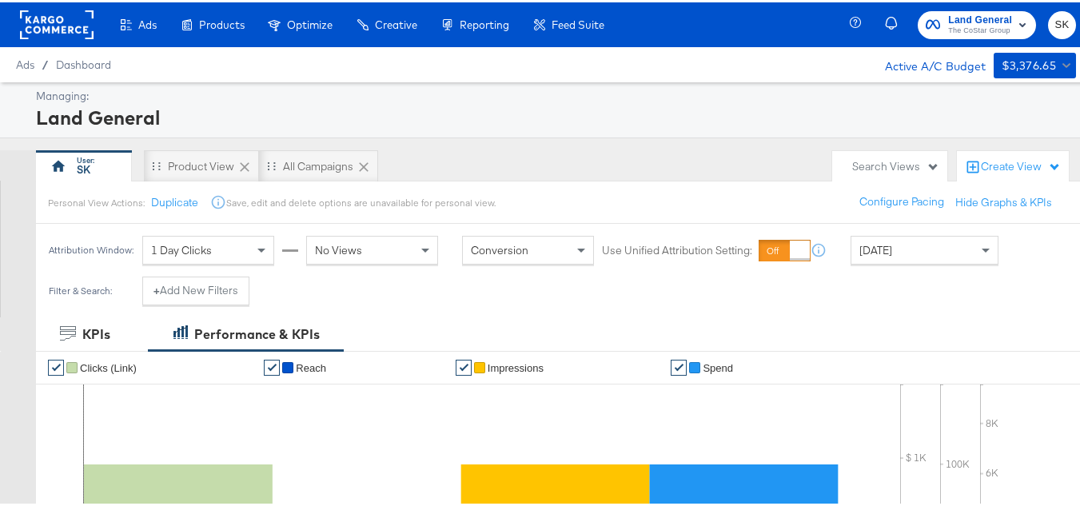
click at [36, 18] on rect at bounding box center [57, 22] width 74 height 29
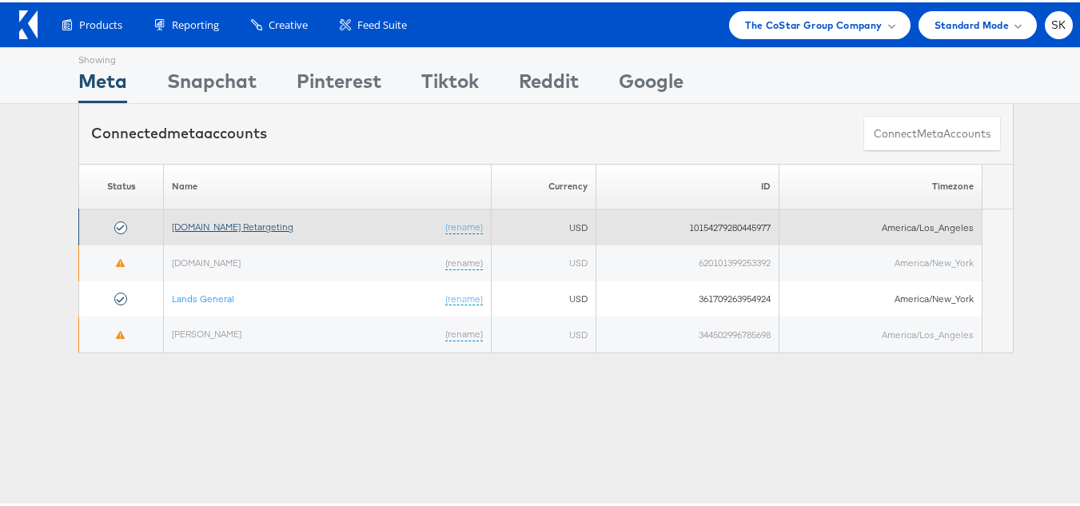
click at [198, 230] on link "Apartments.com Retargeting" at bounding box center [233, 224] width 122 height 12
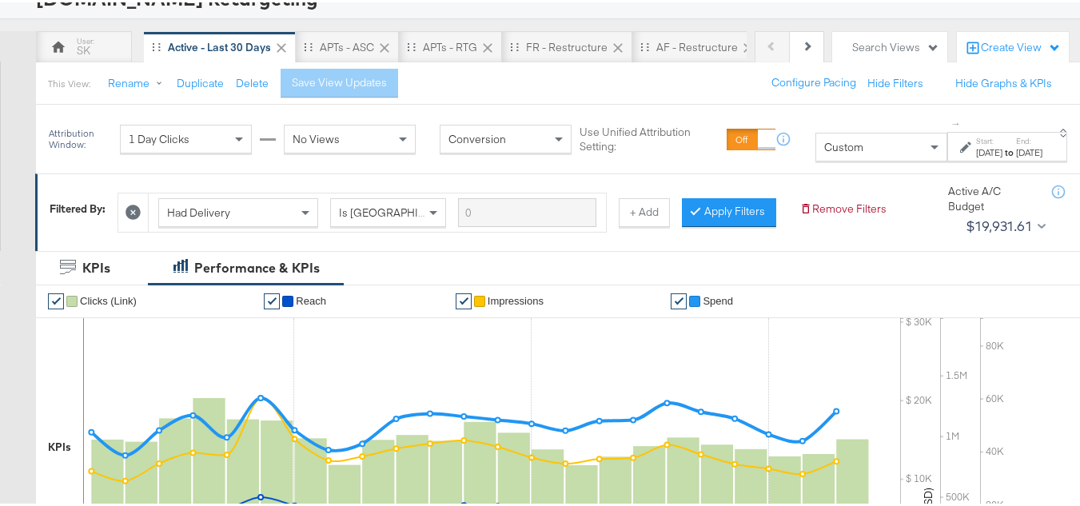
scroll to position [160, 0]
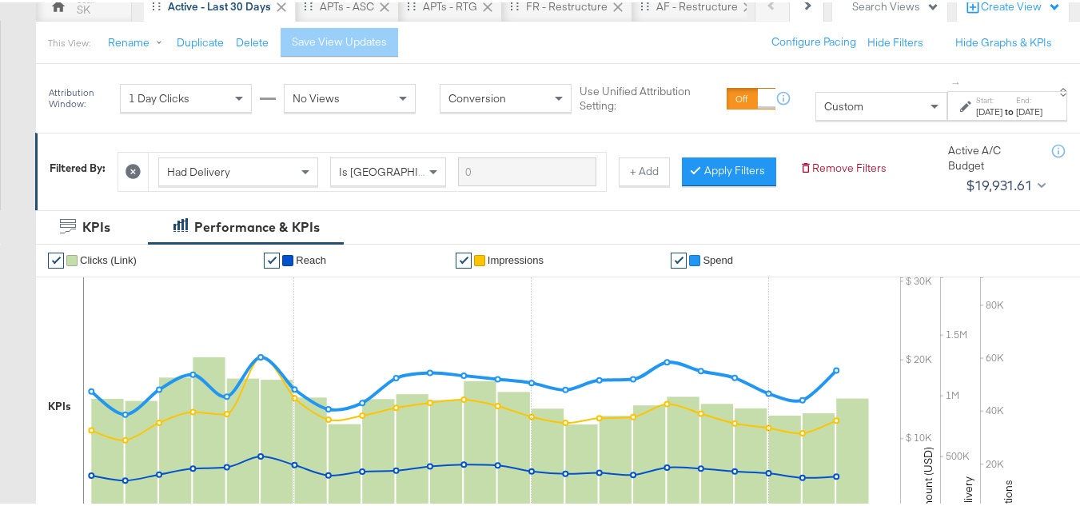
click at [820, 104] on div "Custom" at bounding box center [881, 103] width 130 height 27
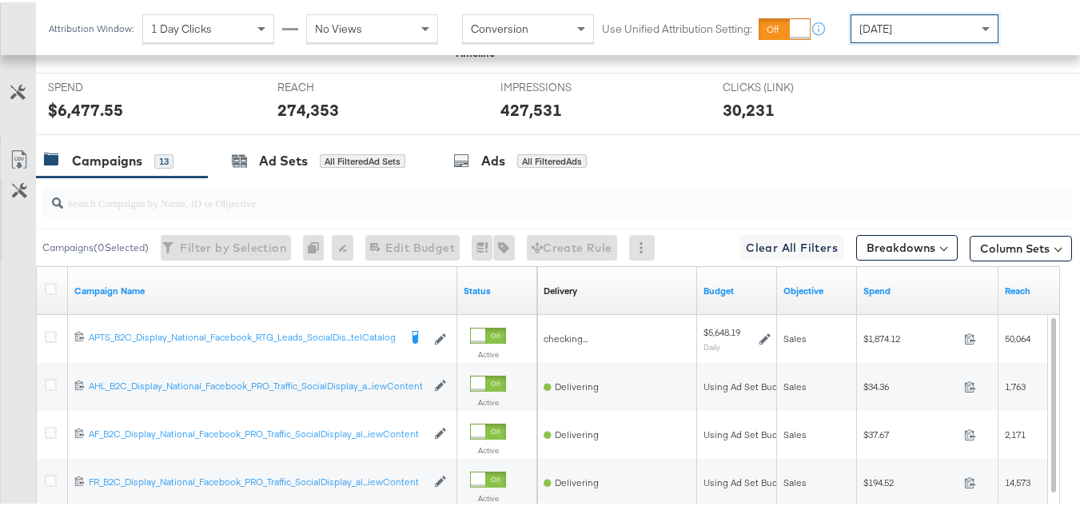
scroll to position [719, 0]
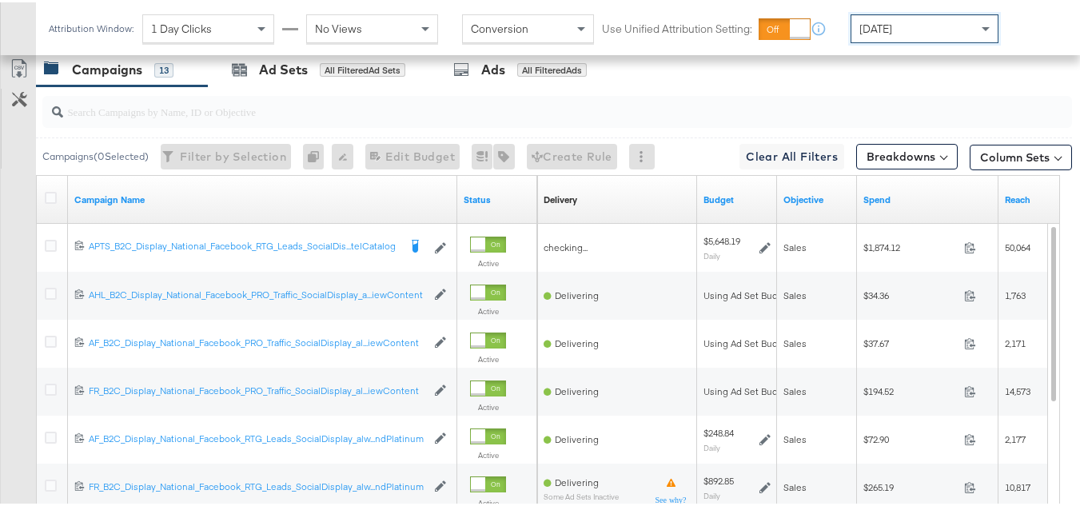
click at [198, 118] on input "search" at bounding box center [522, 102] width 918 height 31
paste input "APTS_B2C_Display_National_Facebook_RTG_Leads_SocialDisplay_Retargeting_Diamond_…"
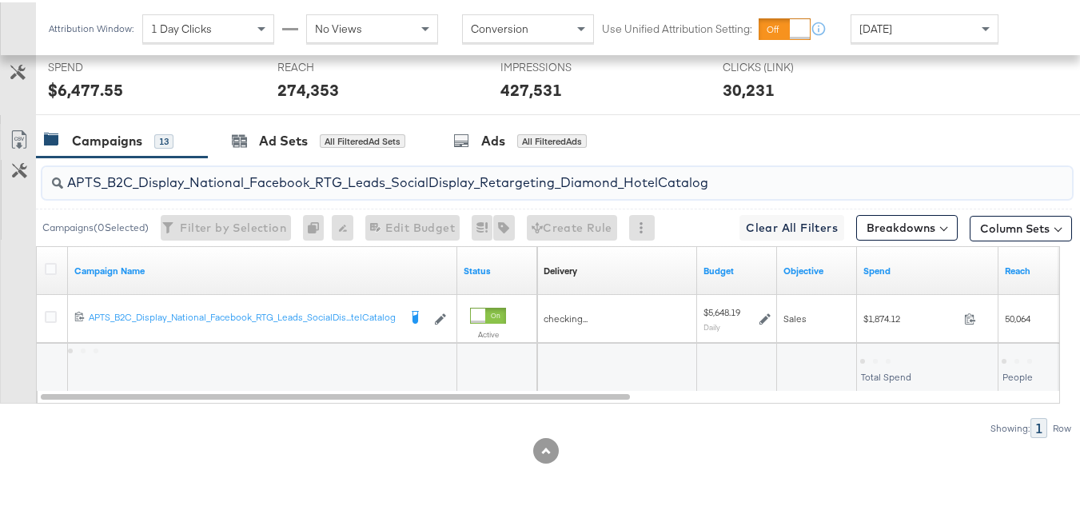
scroll to position [671, 0]
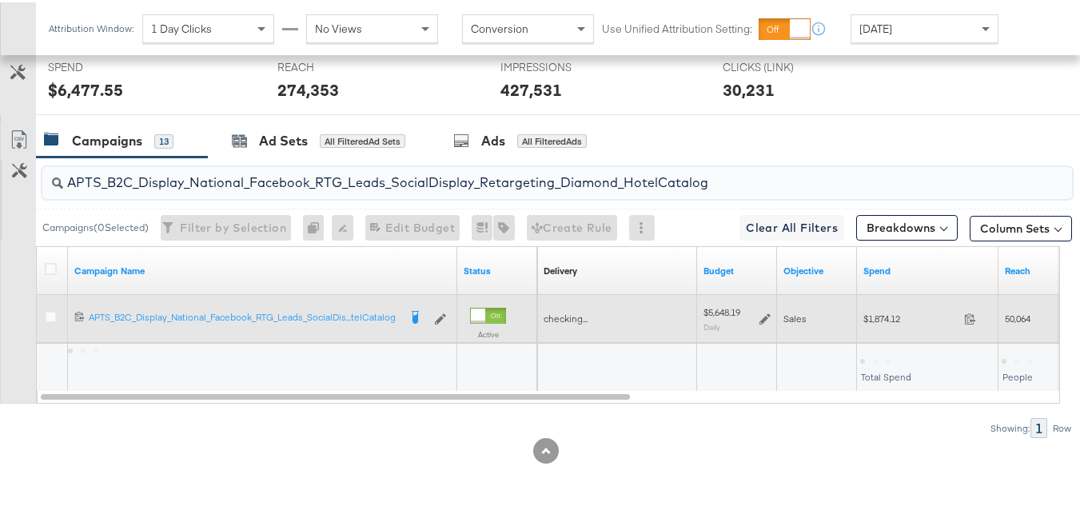
click at [893, 327] on div "$1,874.12 1874.12" at bounding box center [928, 316] width 142 height 25
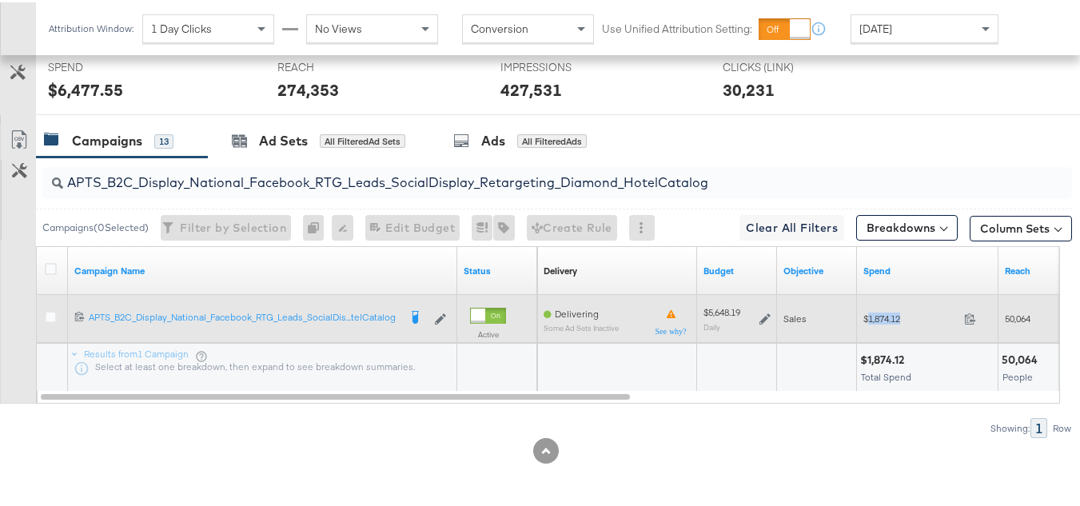
click at [893, 327] on div "$1,874.12 1874.12" at bounding box center [928, 316] width 142 height 25
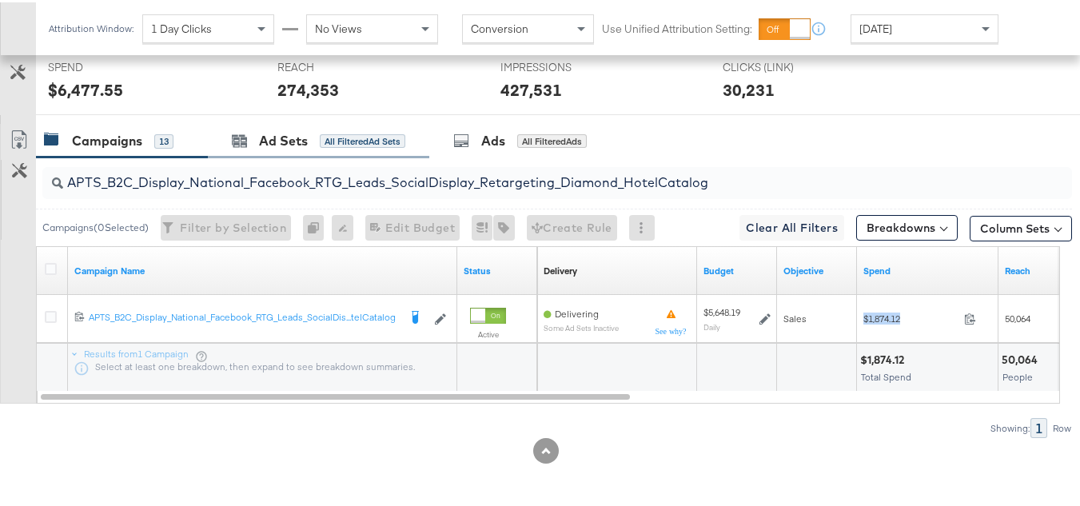
copy div "$1,874.12"
click at [368, 180] on input "APTS_B2C_Display_National_Facebook_RTG_Leads_SocialDisplay_Retargeting_Diamond_…" at bounding box center [522, 173] width 918 height 31
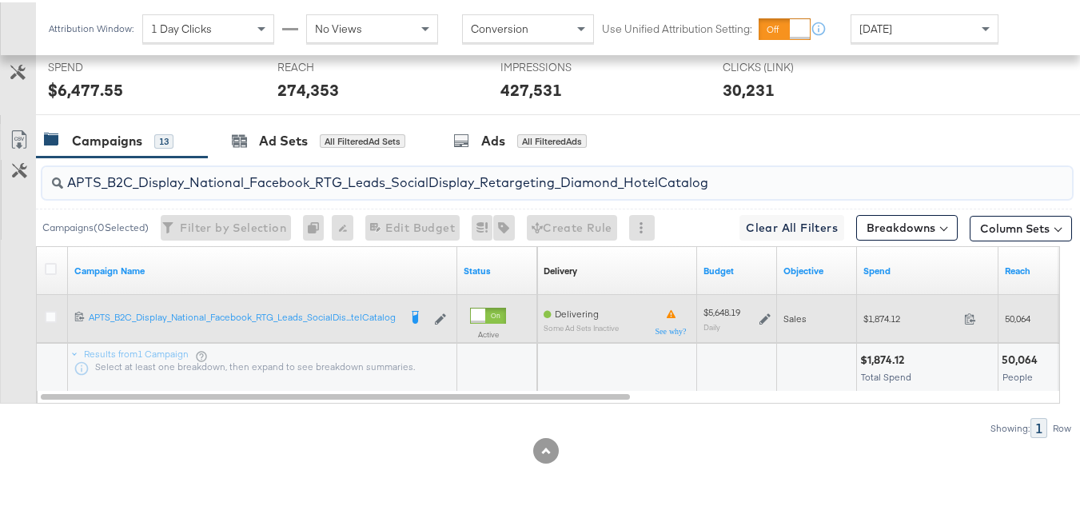
paste input "alwayson_Retargeting_DARE24_DiamondPlatinum"
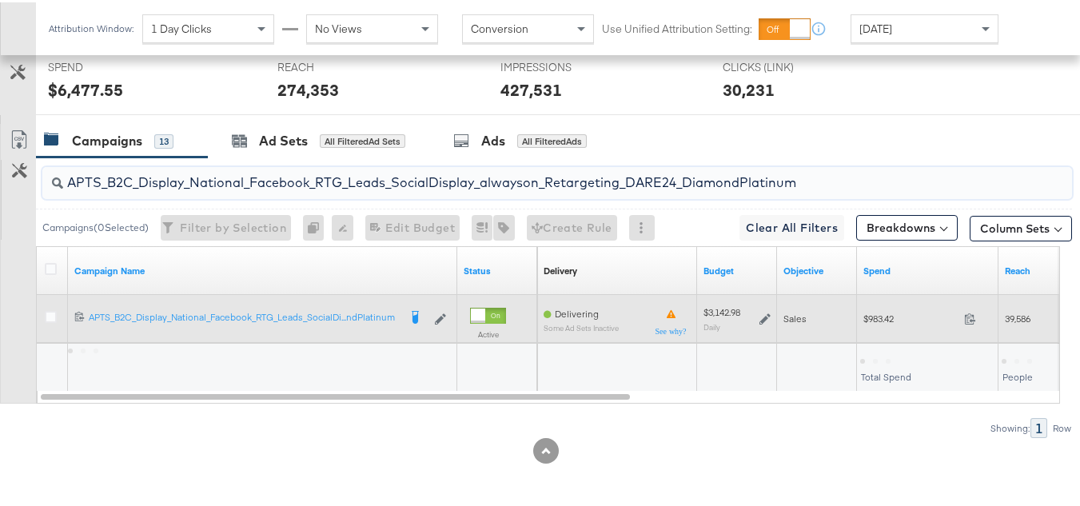
click at [876, 321] on span "$983.42" at bounding box center [911, 316] width 94 height 12
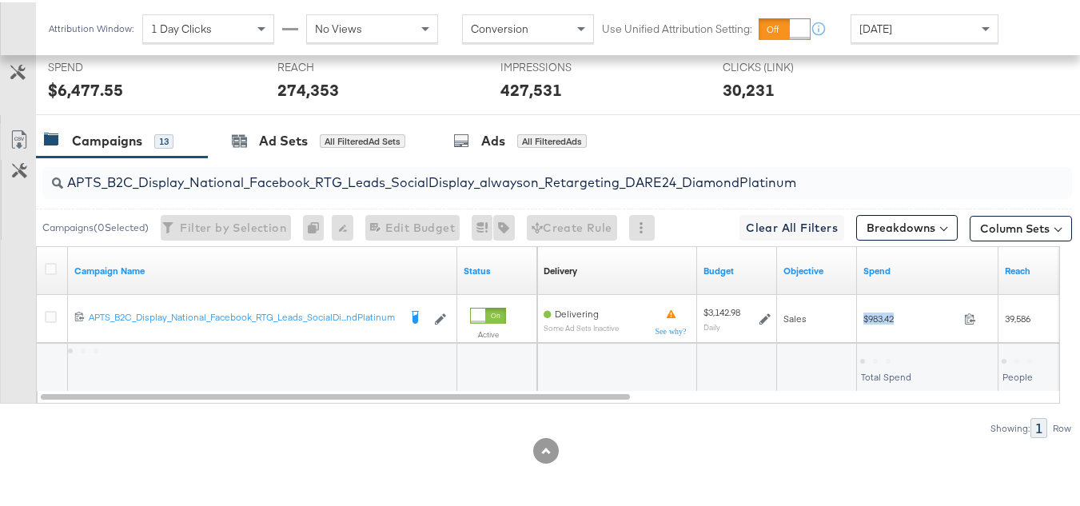
copy div "$983.42"
click at [363, 174] on input "APTS_B2C_Display_National_Facebook_RTG_Leads_SocialDisplay_alwayson_Retargeting…" at bounding box center [522, 173] width 918 height 31
paste input "FR_B2C_Display_National_Facebook_RTG_Leads_SocialDisplay_alwayson_Retargeting_FR"
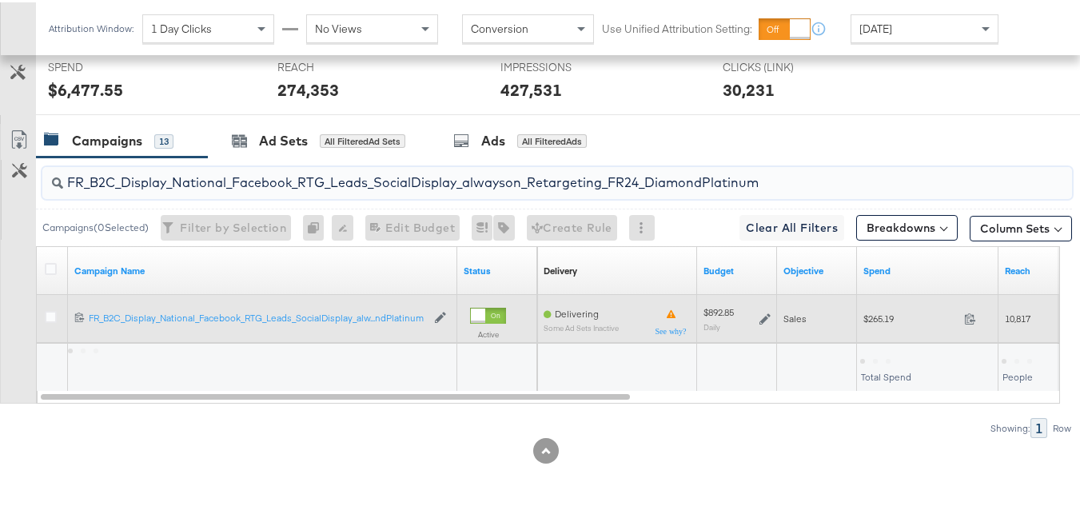
click at [882, 323] on div "$265.19 265.19" at bounding box center [928, 316] width 142 height 25
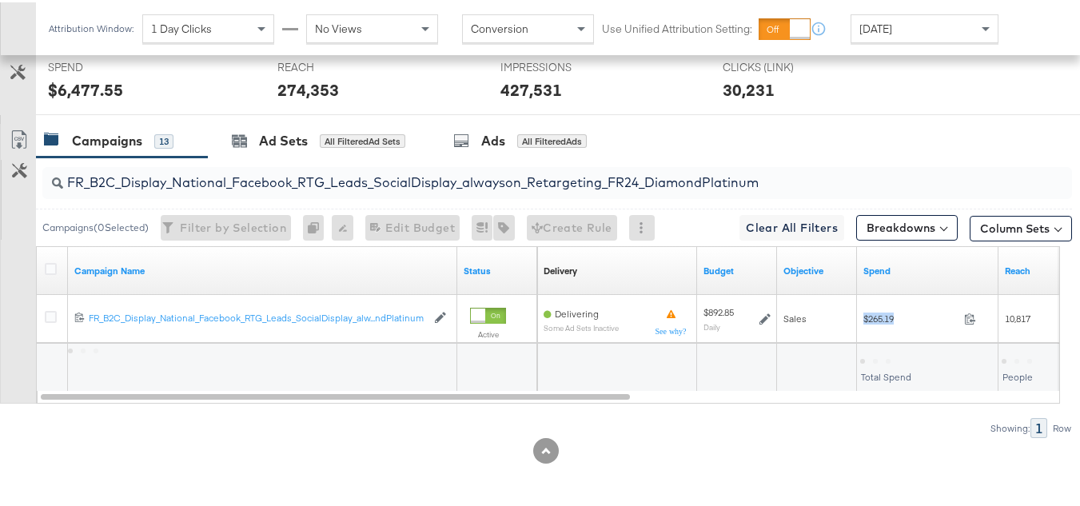
copy div "$265.19"
click at [435, 185] on input "FR_B2C_Display_National_Facebook_RTG_Leads_SocialDisplay_alwayson_Retargeting_F…" at bounding box center [522, 173] width 918 height 31
paste input "AF_B2C_Display_National_Facebook_RTG_Leads_SocialDisplay_alwayson_Retargeting_AF"
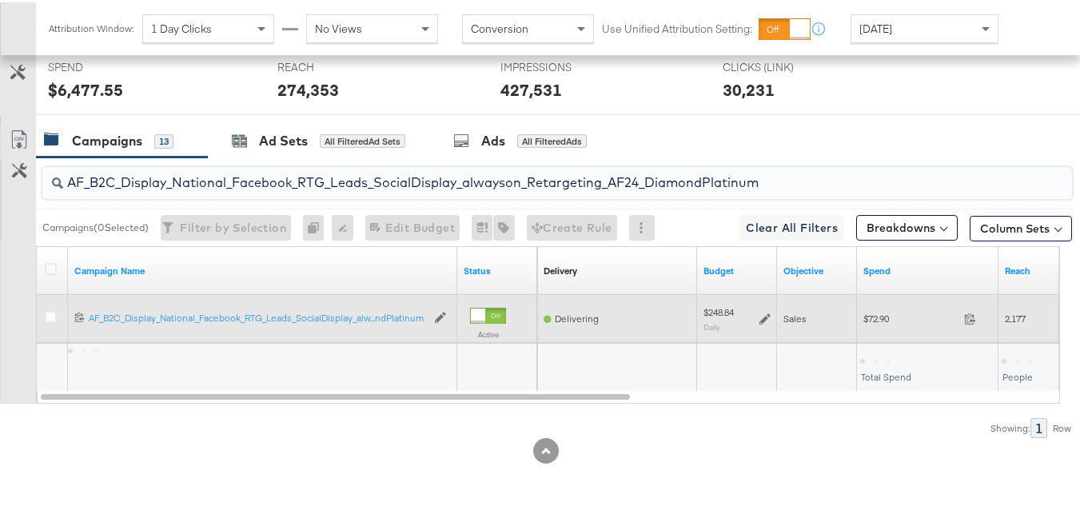
click at [895, 307] on div "$72.90 72.9" at bounding box center [928, 316] width 142 height 25
copy div "$72.90"
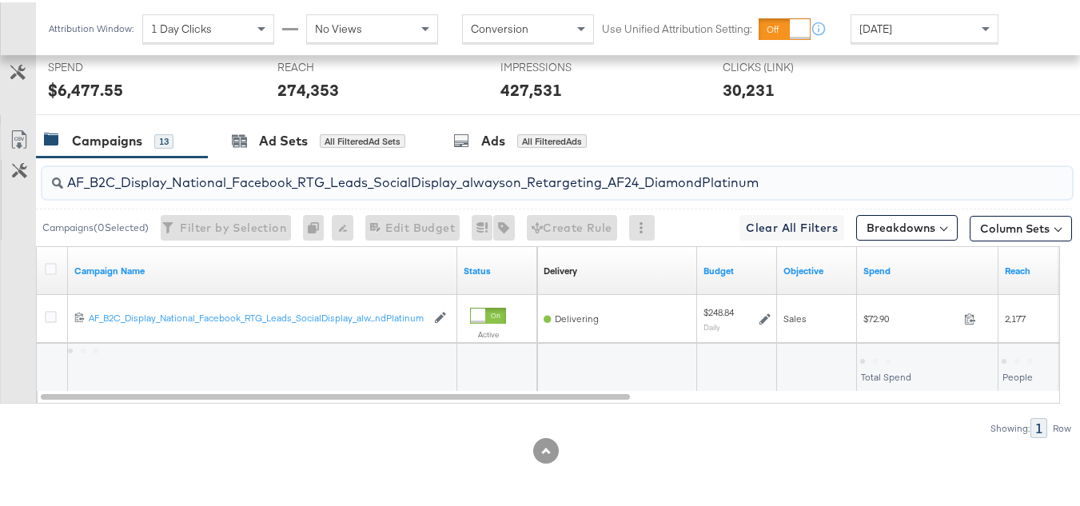
click at [539, 178] on input "AF_B2C_Display_National_Facebook_RTG_Leads_SocialDisplay_alwayson_Retargeting_A…" at bounding box center [522, 173] width 918 height 31
paste input "HL_B2C_Display_National_Facebook_RTG_Leads_SocialDisplay_alwayson_Retargeting_A…"
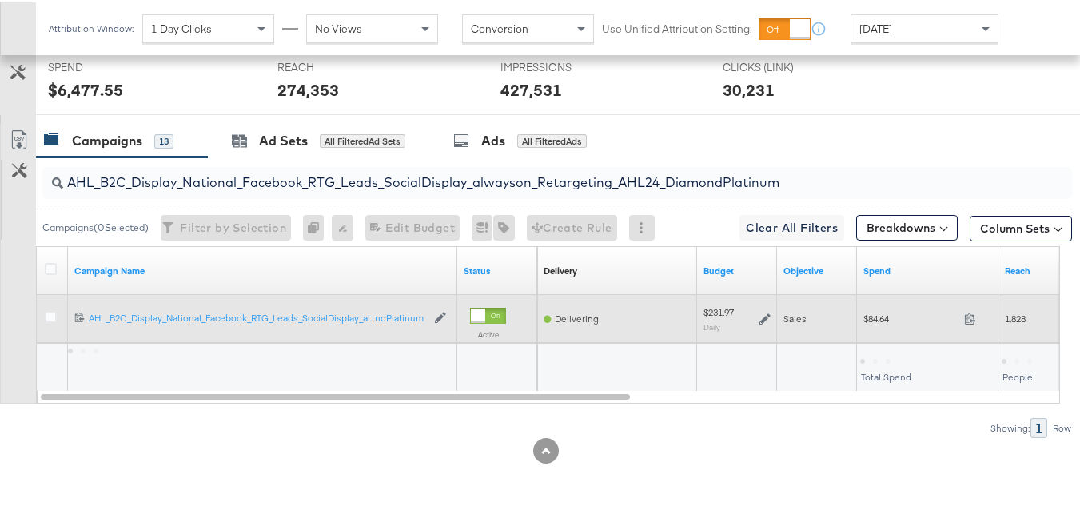
click at [864, 328] on div "$84.64 84.64" at bounding box center [928, 316] width 142 height 25
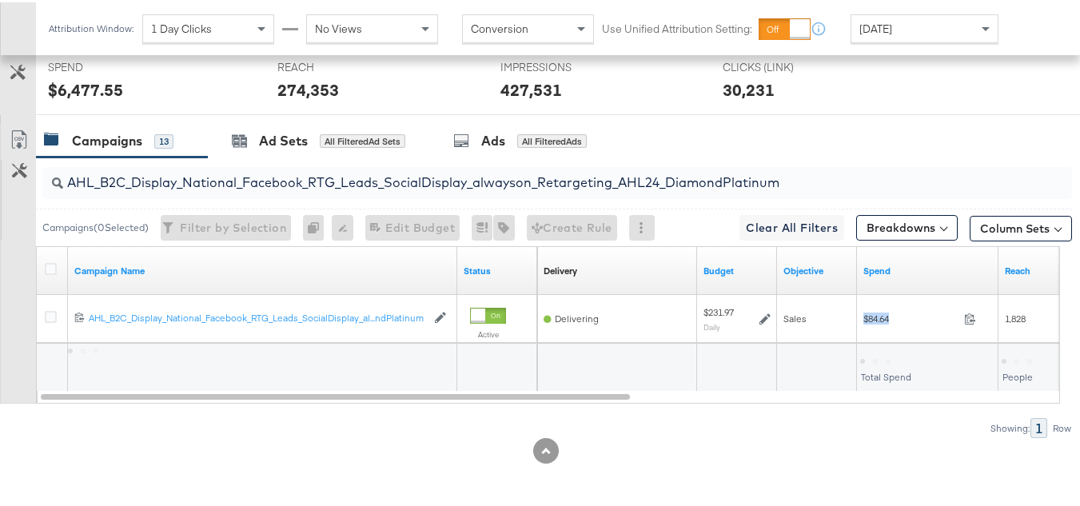
copy div "$84.64"
click at [449, 178] on input "AHL_B2C_Display_National_Facebook_RTG_Leads_SocialDisplay_alwayson_Retargeting_…" at bounding box center [522, 173] width 918 height 31
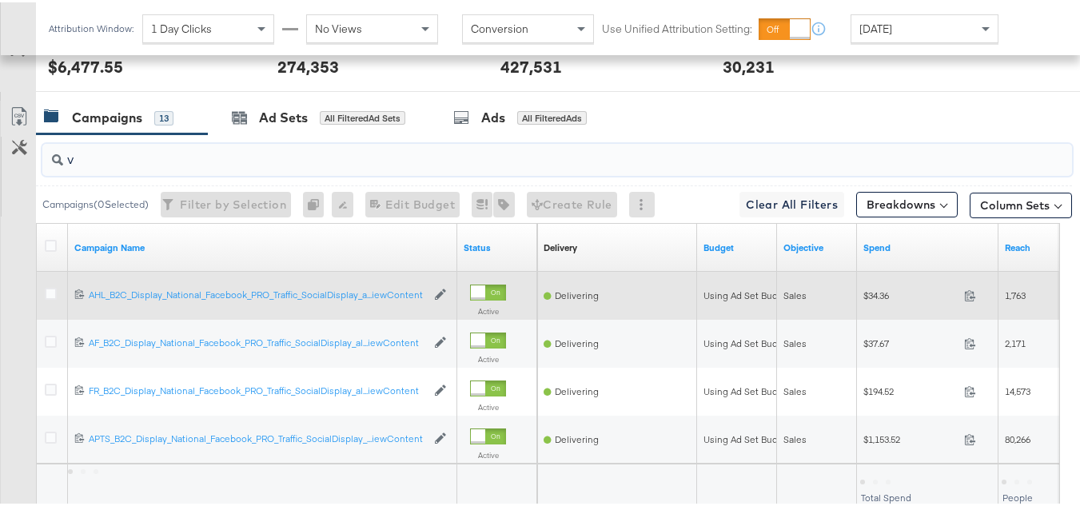
type input "v"
click at [876, 299] on span "$34.36" at bounding box center [911, 293] width 94 height 12
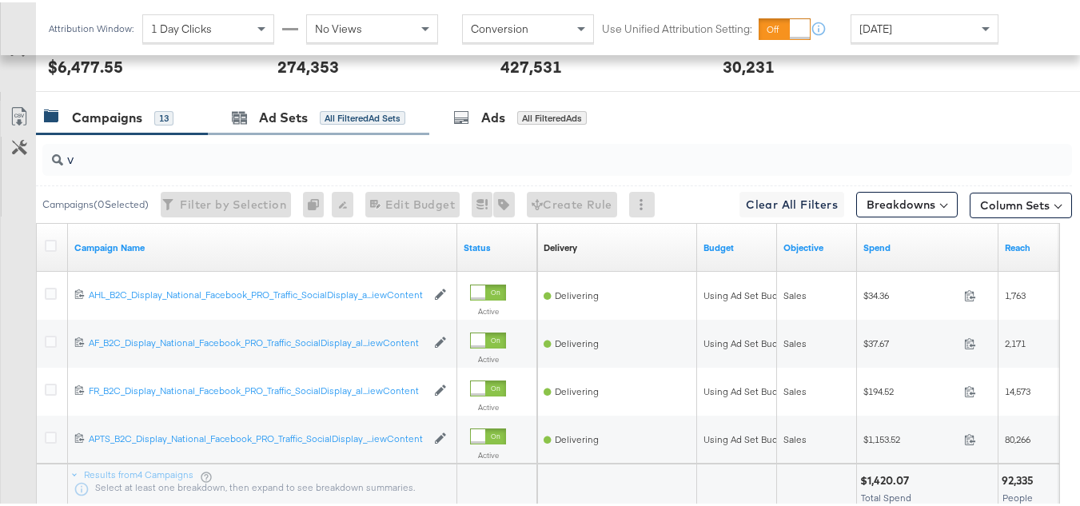
click at [301, 133] on div "Ad Sets All Filtered Ad Sets" at bounding box center [319, 115] width 222 height 34
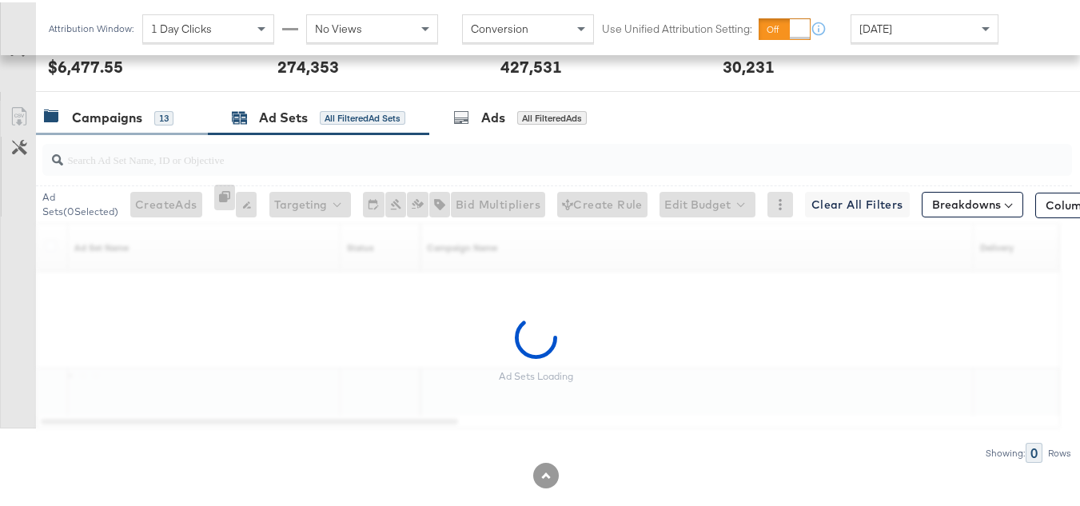
drag, startPoint x: 182, startPoint y: 142, endPoint x: 170, endPoint y: 154, distance: 18.1
click at [182, 125] on div "Campaigns 13" at bounding box center [114, 115] width 140 height 18
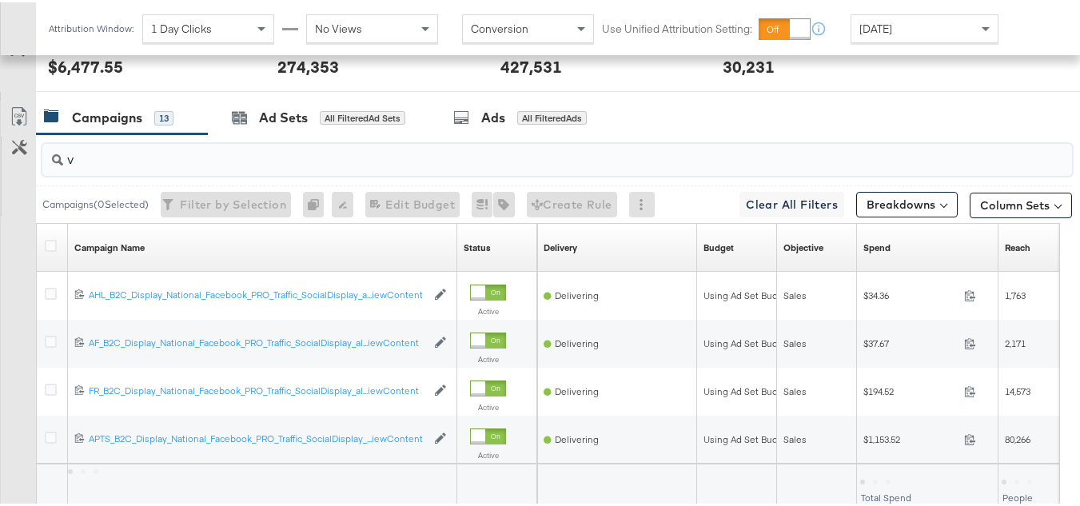
click at [182, 166] on input "v" at bounding box center [522, 150] width 918 height 31
paste input "APTS_B2C_Display_National_Facebook_PRO_Traffic_SocialDisplay_alwayson_ASC_DARE2…"
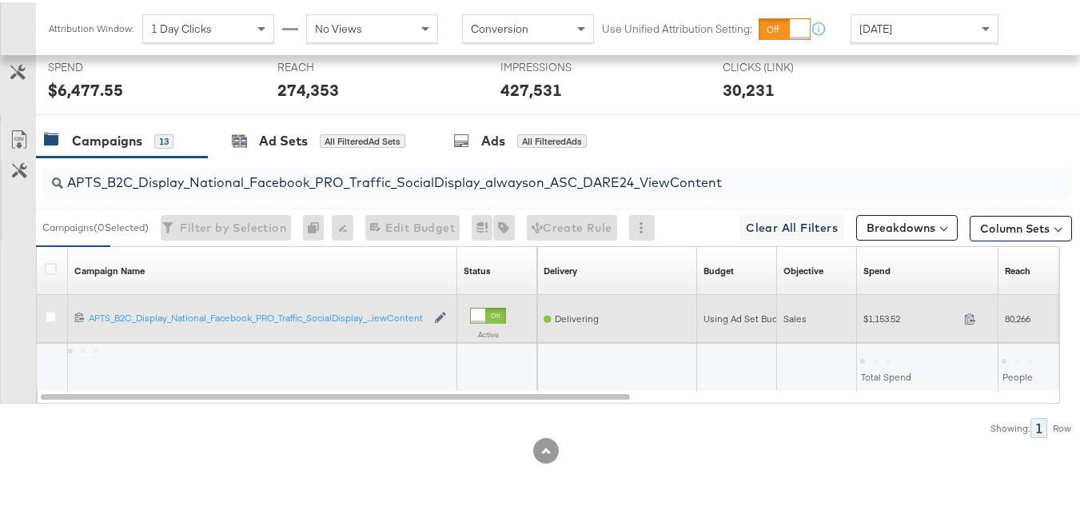
click at [892, 332] on div "$1,153.52 1153.52" at bounding box center [928, 317] width 142 height 48
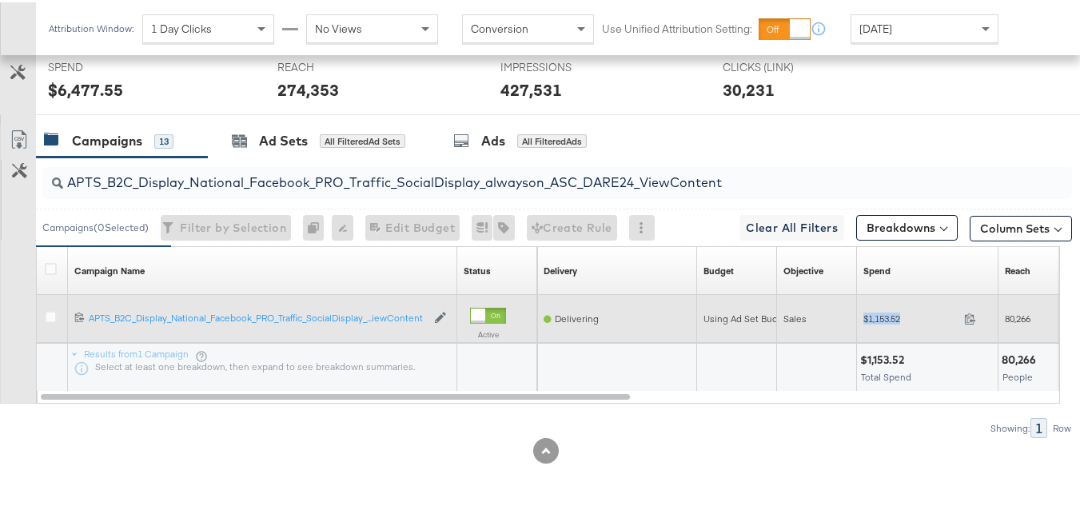
click at [892, 332] on div "$1,153.52 1153.52" at bounding box center [928, 317] width 142 height 48
copy div "$1,153.52"
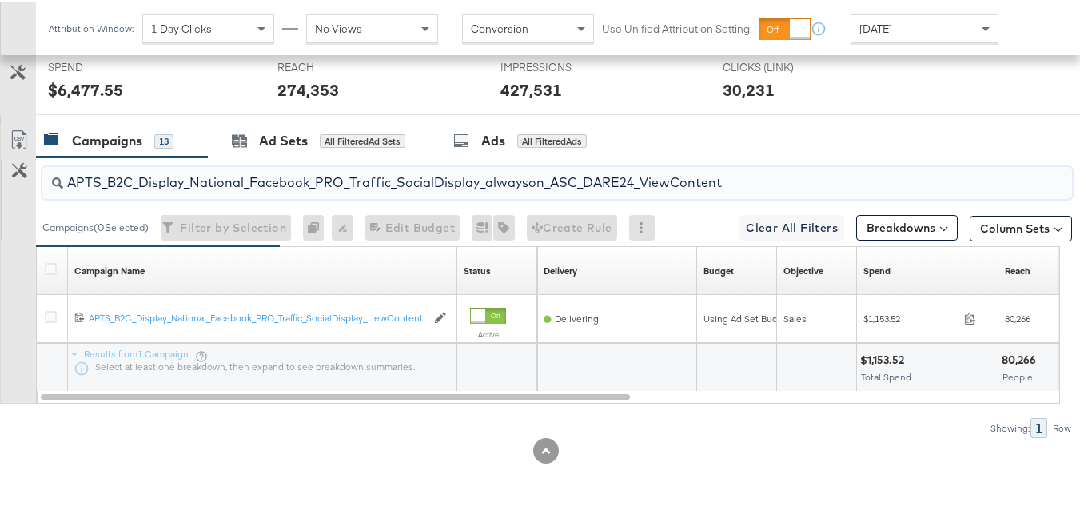
click at [337, 177] on input "APTS_B2C_Display_National_Facebook_PRO_Traffic_SocialDisplay_alwayson_ASC_DARE2…" at bounding box center [522, 173] width 918 height 31
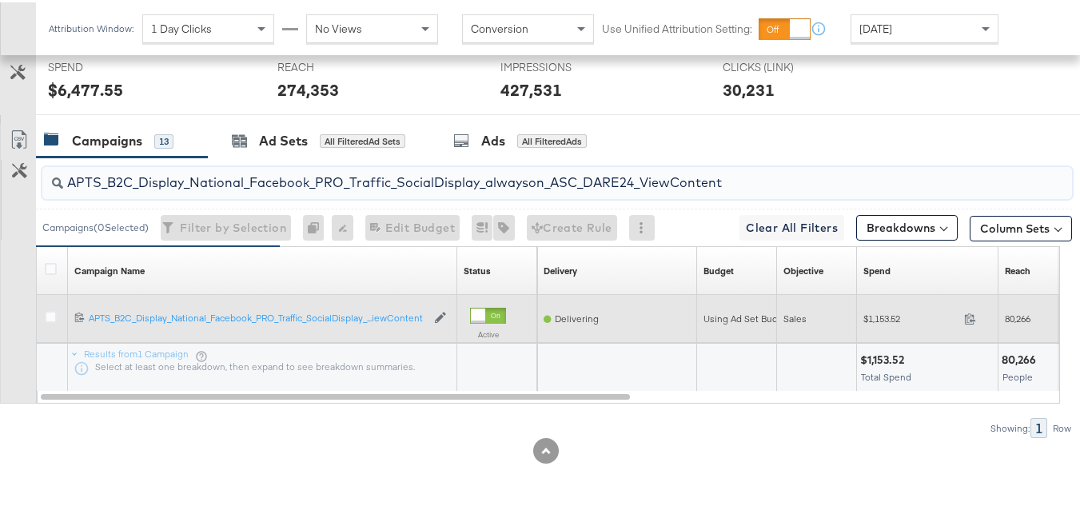
paste input "Leads_SocialDisplay_alwayson_ASC_DARE24_Purchase"
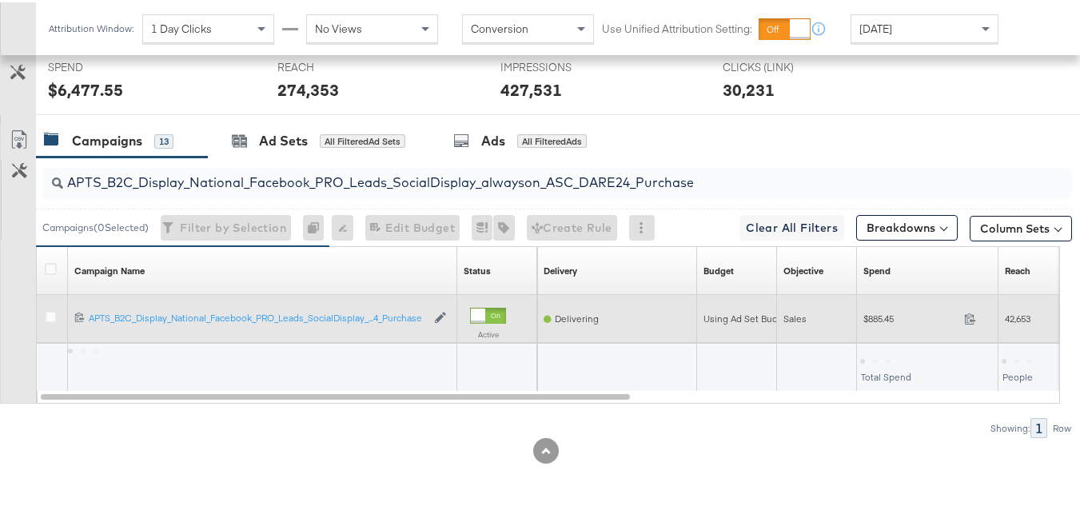
click at [859, 320] on div "$885.45 885.45" at bounding box center [928, 316] width 142 height 25
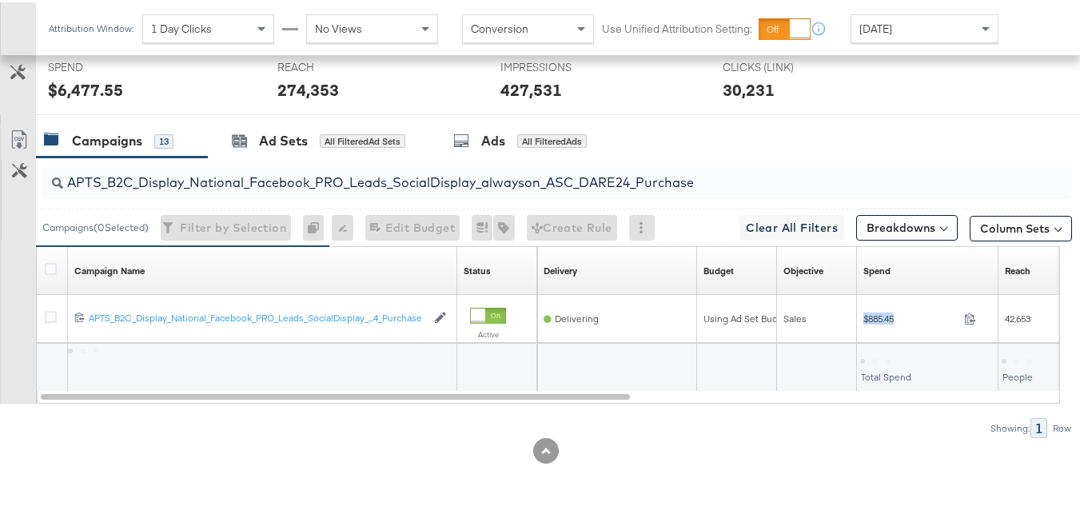
copy div "$885.45"
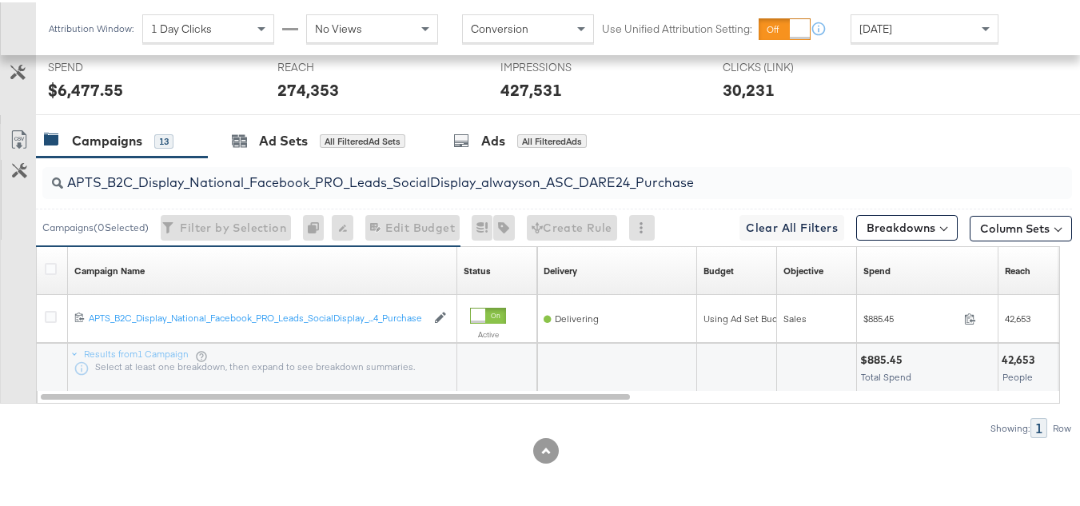
click at [363, 171] on input "APTS_B2C_Display_National_Facebook_PRO_Leads_SocialDisplay_alwayson_ASC_DARE24_…" at bounding box center [522, 173] width 918 height 31
paste input "F_B2C_Display_National_Facebook_PRO_Traffic_SocialDisplay_alwayson_ASC_AF24_Vie…"
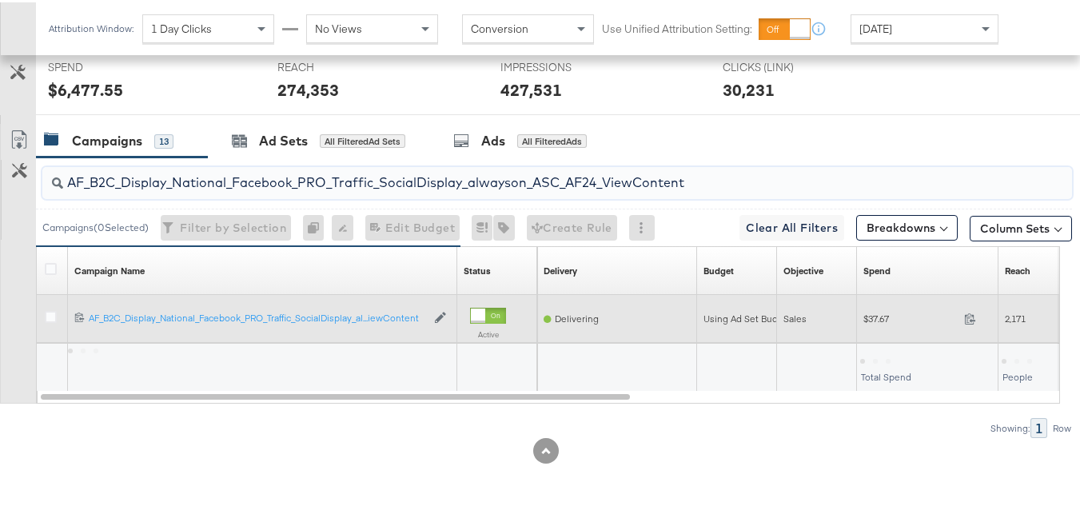
click at [874, 333] on div "$37.67 37.67" at bounding box center [928, 317] width 142 height 48
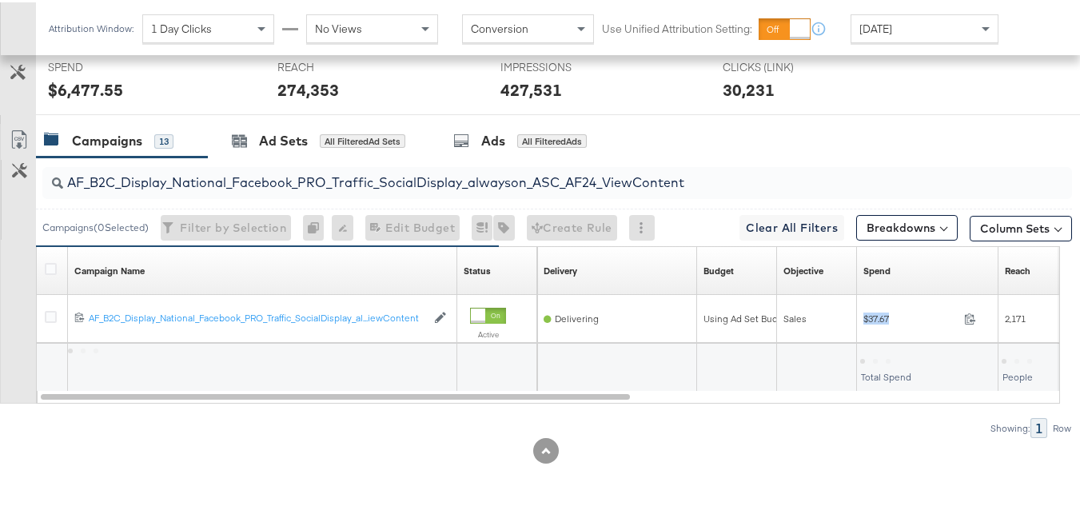
copy div "$37.67"
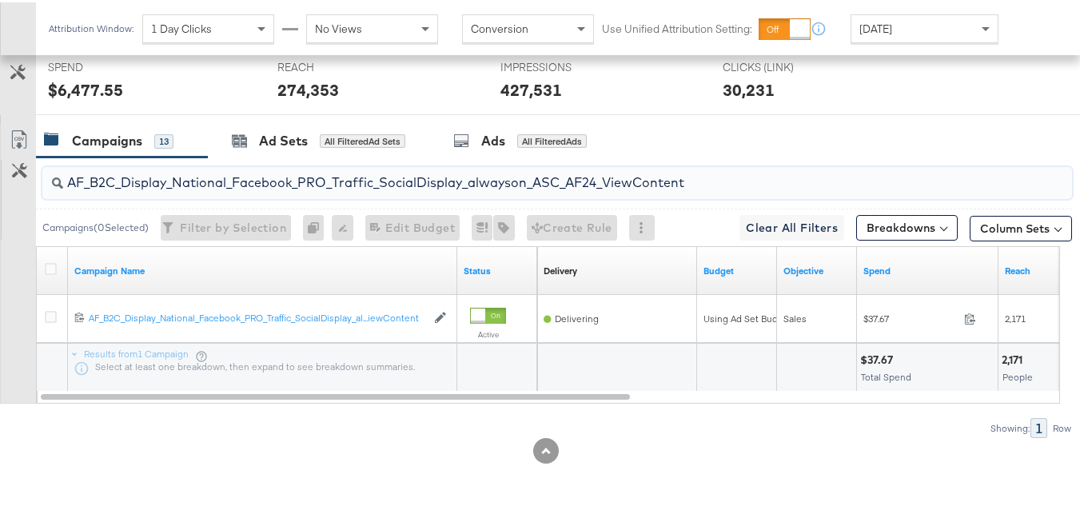
click at [421, 165] on input "AF_B2C_Display_National_Facebook_PRO_Traffic_SocialDisplay_alwayson_ASC_AF24_Vi…" at bounding box center [522, 173] width 918 height 31
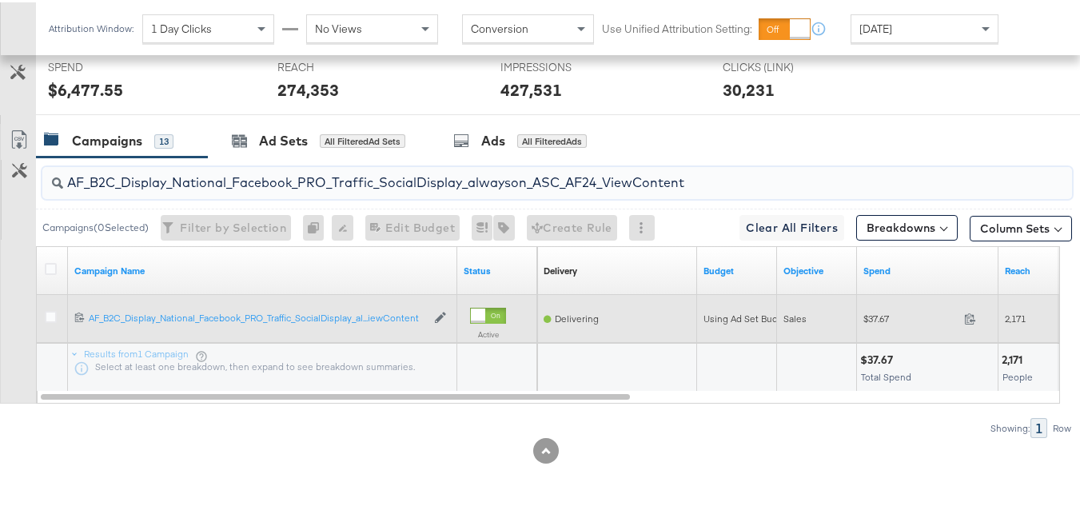
paste input "FR_B2C_Display_National_Facebook_PRO_Traffic_SocialDisplay_alwayson_ASC_FR"
click at [884, 316] on span "$194.52" at bounding box center [911, 316] width 94 height 12
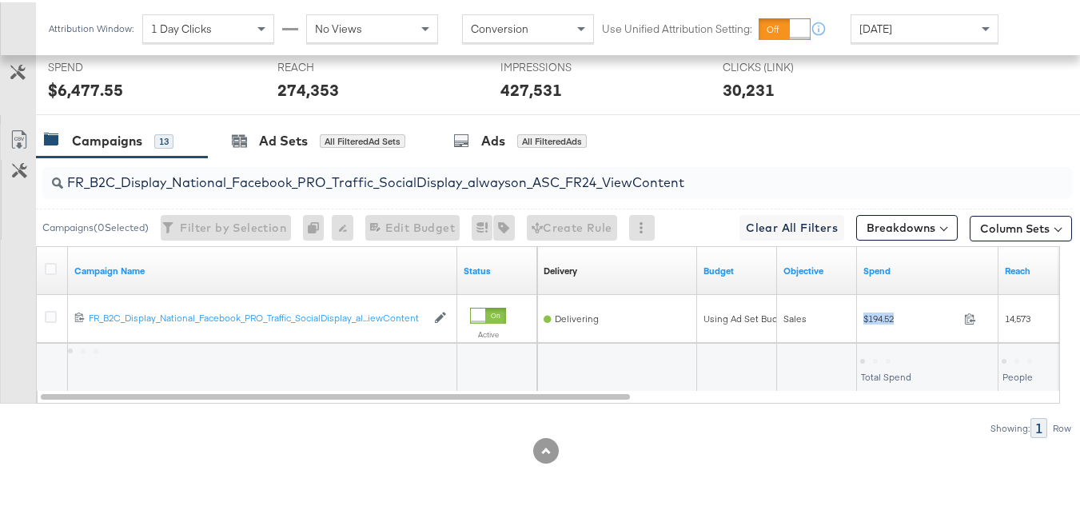
copy div "$194.52"
click at [440, 182] on input "FR_B2C_Display_National_Facebook_PRO_Traffic_SocialDisplay_alwayson_ASC_FR24_Vi…" at bounding box center [522, 173] width 918 height 31
paste input "AHL_B2C_Display_National_Facebook_PRO_Traffic_SocialDisplay_alwayson_ASC_AHL"
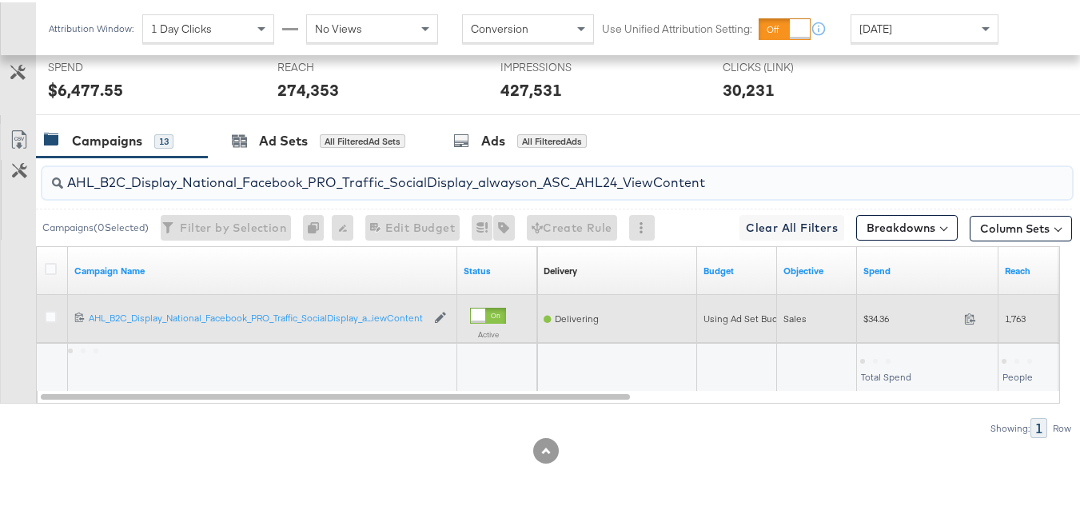
type input "AHL_B2C_Display_National_Facebook_PRO_Traffic_SocialDisplay_alwayson_ASC_AHL24_…"
click at [885, 326] on div "$34.36 34.36" at bounding box center [928, 316] width 142 height 25
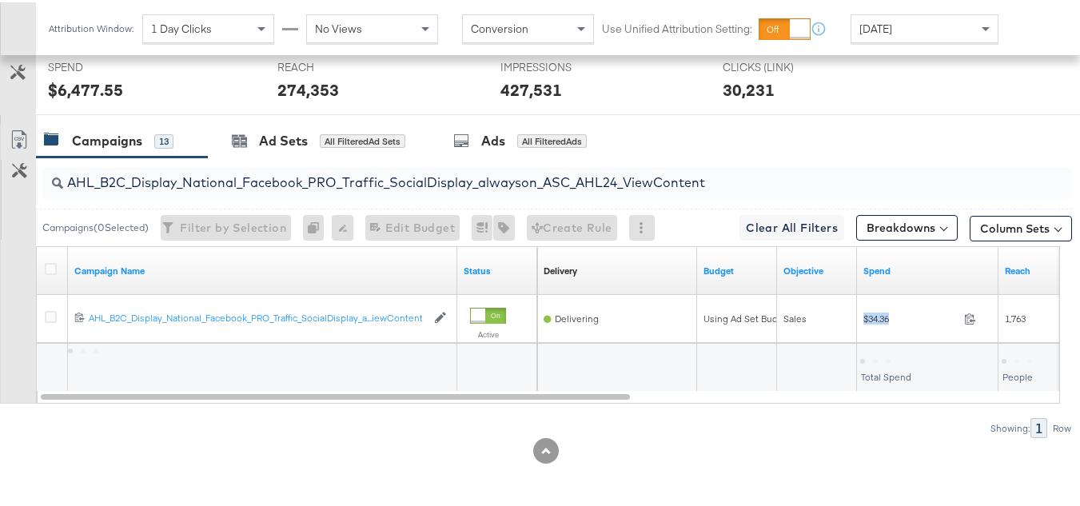
copy div "$34.36"
click at [830, 352] on div at bounding box center [816, 365] width 79 height 48
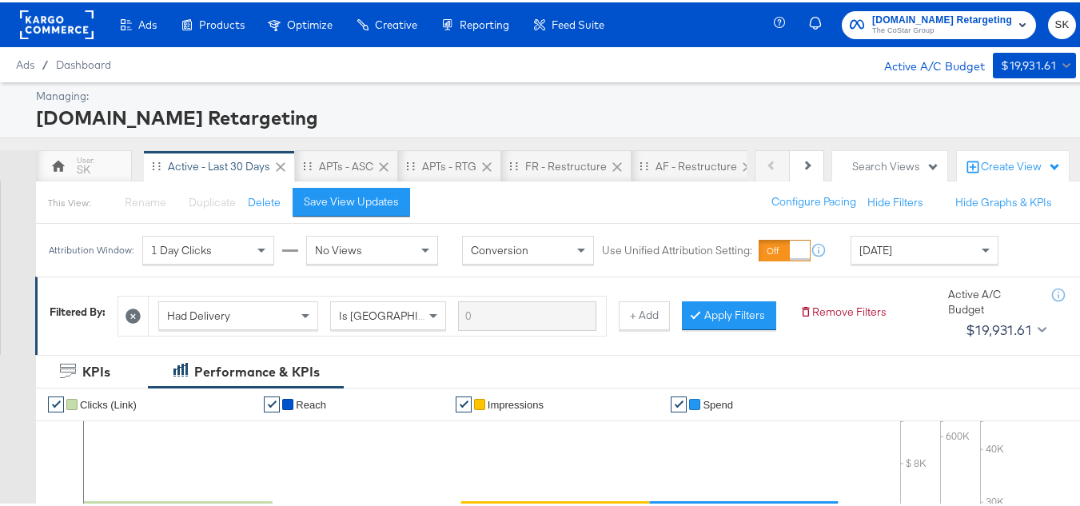
click at [908, 25] on span "The CoStar Group" at bounding box center [942, 28] width 140 height 13
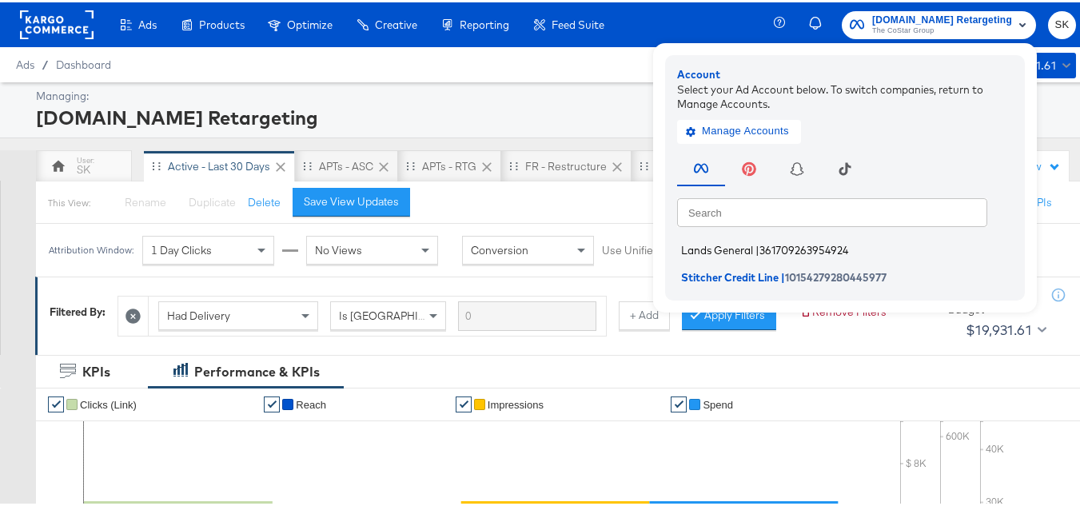
click at [700, 249] on span "Lands General" at bounding box center [717, 248] width 72 height 13
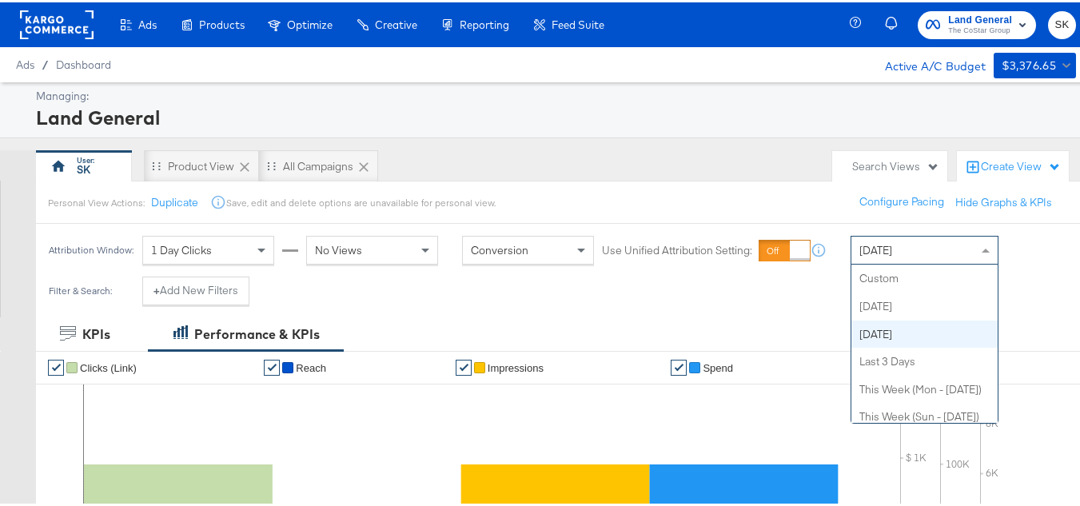
click at [937, 254] on div "[DATE]" at bounding box center [925, 247] width 146 height 27
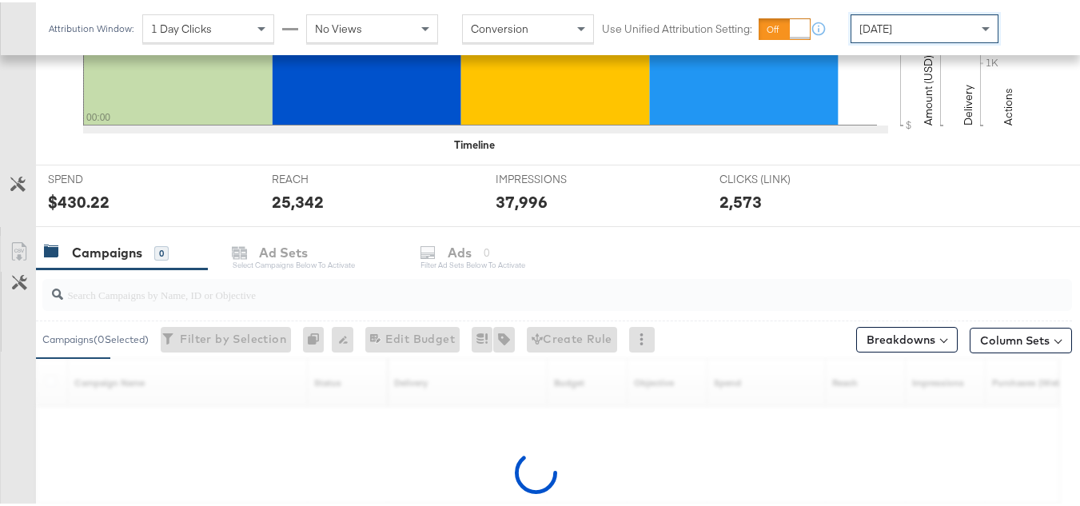
click at [221, 301] on input "search" at bounding box center [522, 285] width 918 height 31
paste input "B2C_LAND_KC_RT_Sig_24"
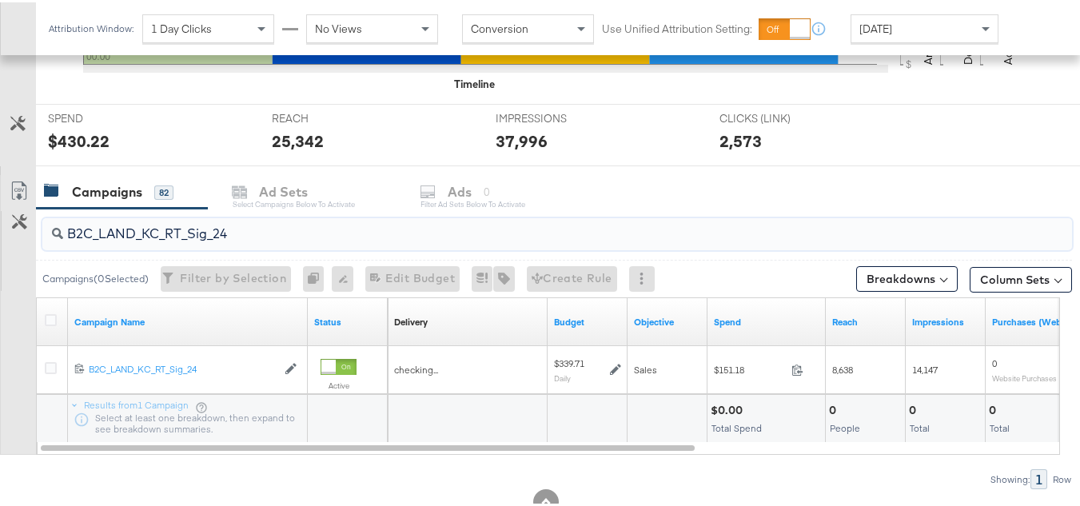
scroll to position [611, 0]
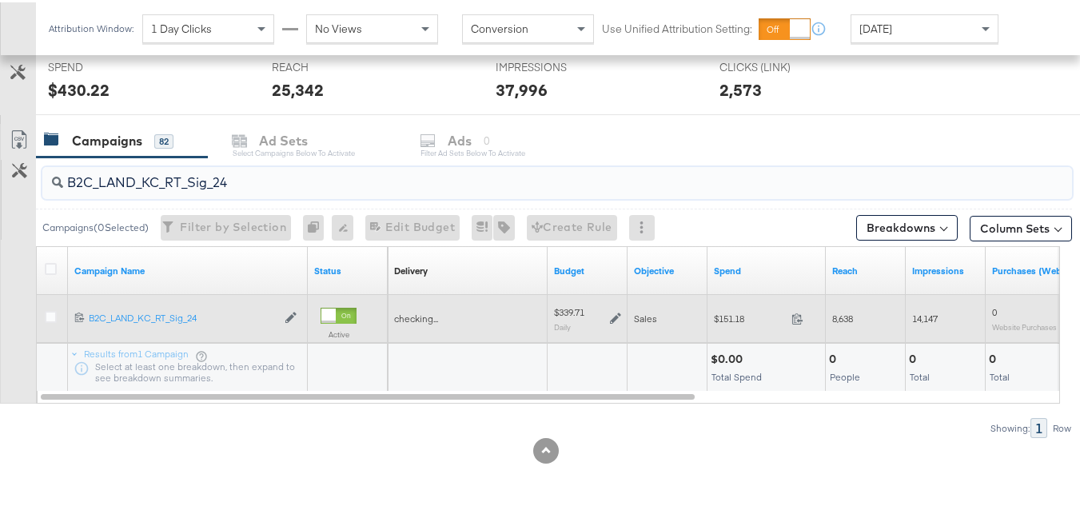
click at [739, 313] on span "$151.18" at bounding box center [749, 316] width 71 height 12
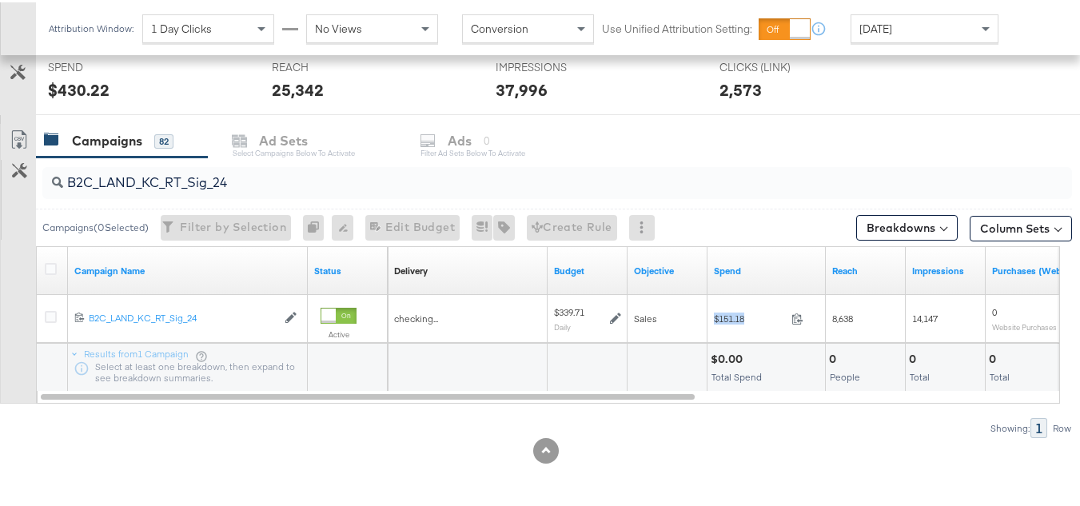
copy div "$151.18"
click at [377, 180] on input "B2C_LAND_KC_RT_Sig_24" at bounding box center [522, 173] width 918 height 31
paste input "B_Ecommerce_KC_Retargeting_LW&LOA_Traffic"
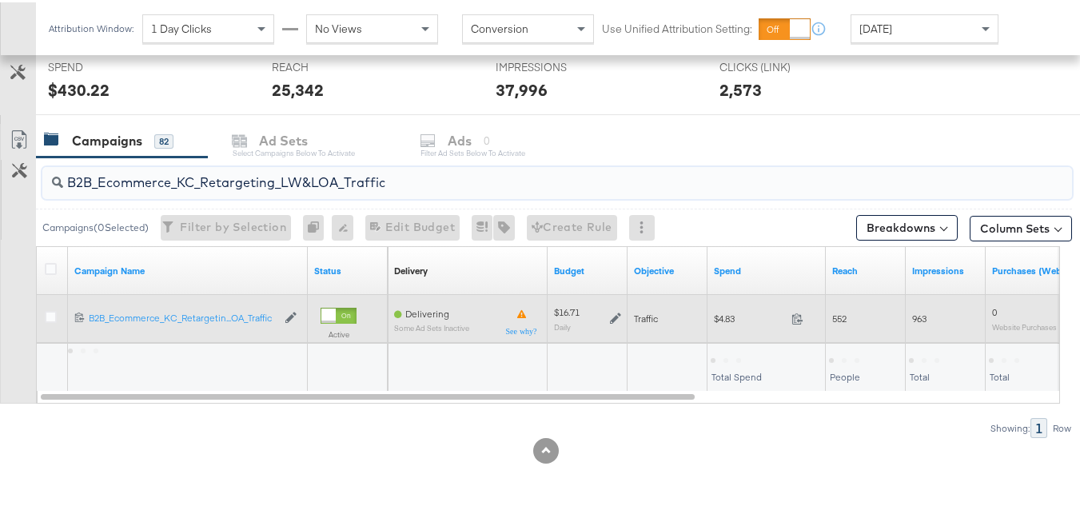
click at [728, 331] on div "$4.83 4.83" at bounding box center [767, 317] width 118 height 48
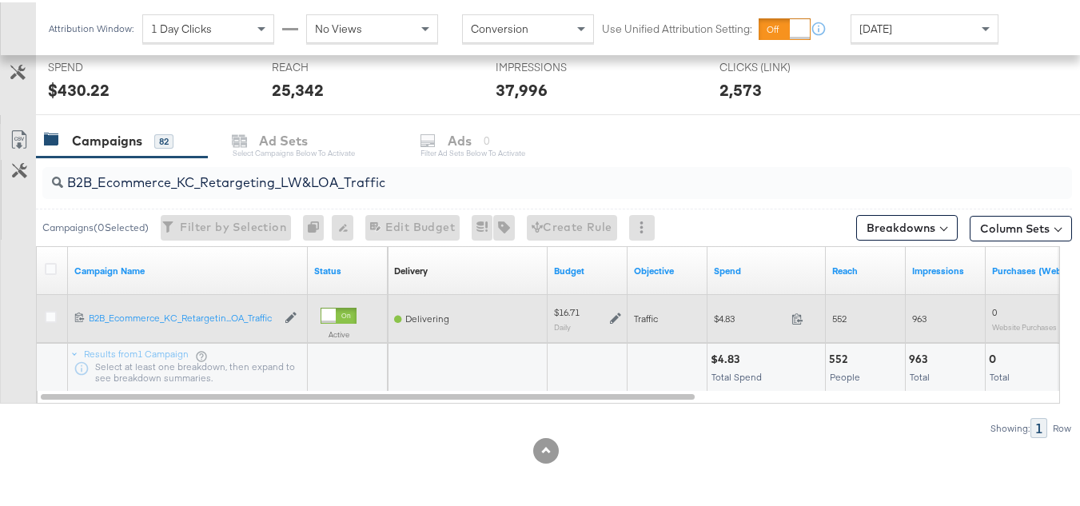
click at [728, 331] on div "$4.83 4.83" at bounding box center [767, 317] width 118 height 48
click at [725, 315] on span "$4.83" at bounding box center [749, 316] width 71 height 12
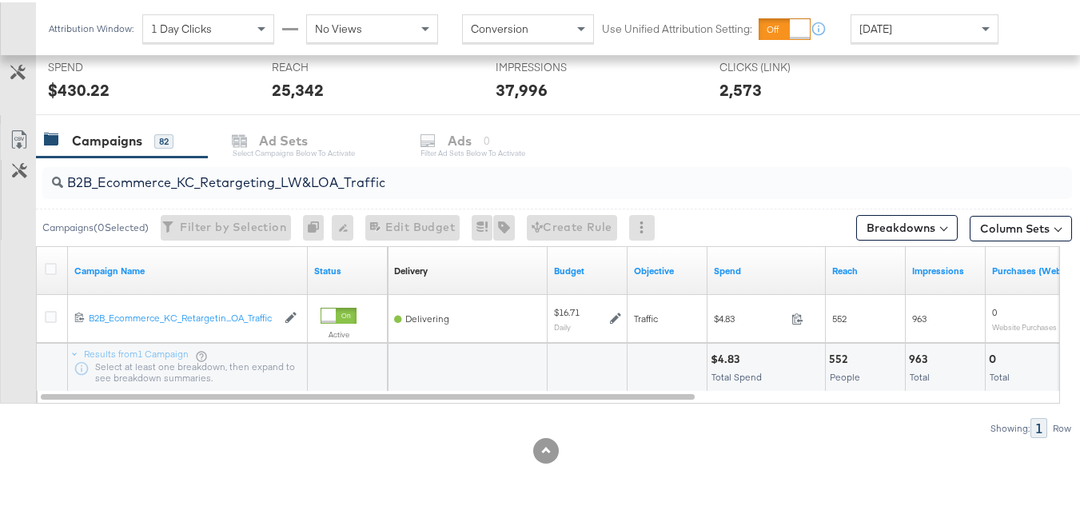
click at [386, 179] on input "B2B_Ecommerce_KC_Retargeting_LW&LOA_Traffic" at bounding box center [522, 173] width 918 height 31
paste input "KC_Retargeting_Prospects & Clients_Conversions"
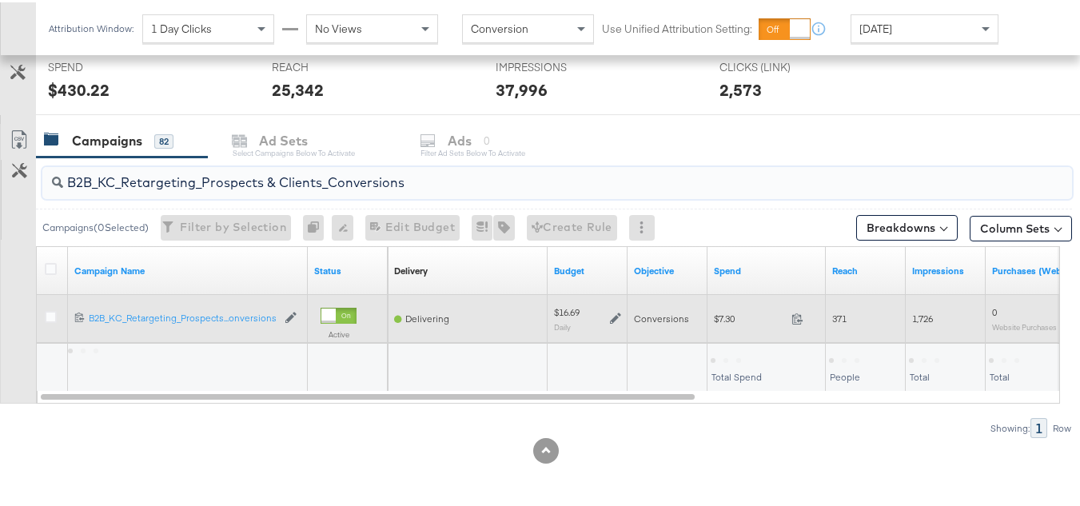
click at [729, 329] on div "$7.30 7.3" at bounding box center [767, 316] width 118 height 25
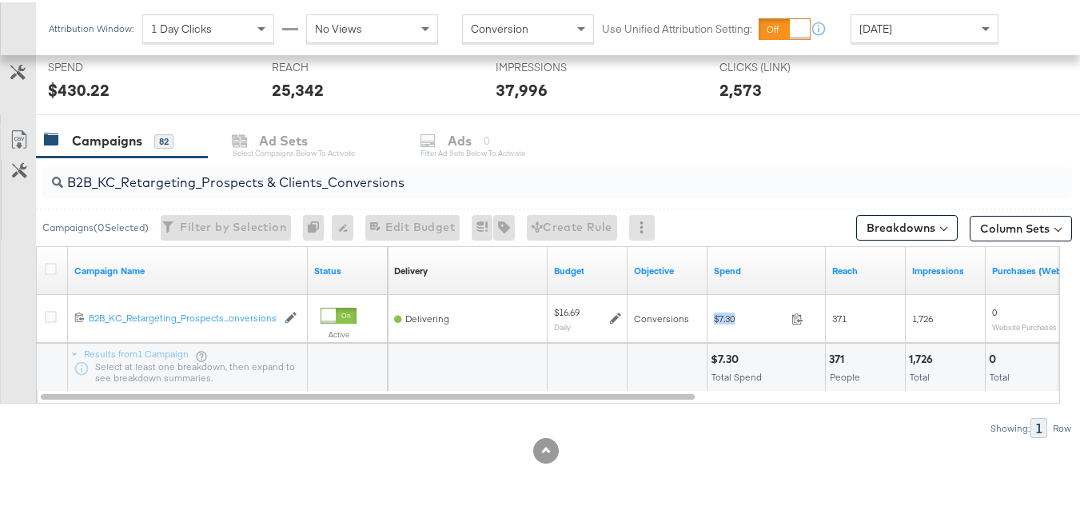
copy div "$7.30"
click at [393, 178] on input "B2B_KC_Retargeting_Prospects & Clients_Conversions" at bounding box center [522, 173] width 918 height 31
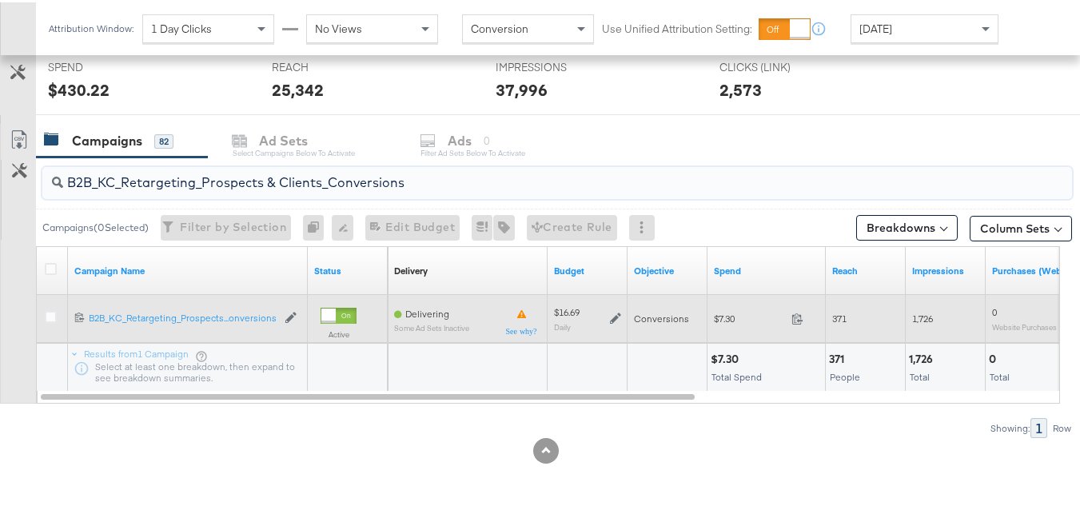
paste input "C_LAND_KC_Pros_Sig"
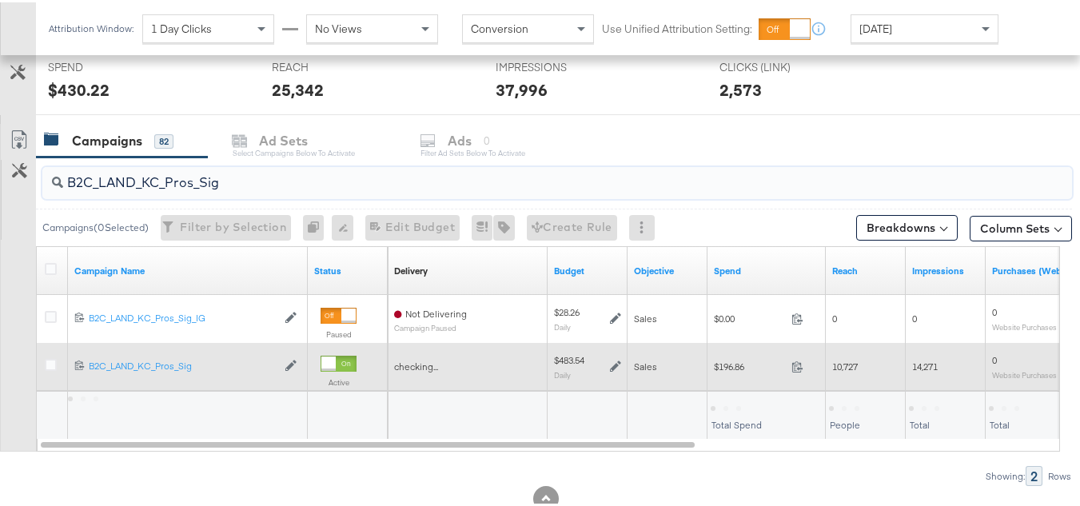
type input "B2C_LAND_KC_Pros_Sig"
click at [718, 361] on span "$196.86" at bounding box center [749, 364] width 71 height 12
copy div "$196.86"
